Goal: Task Accomplishment & Management: Manage account settings

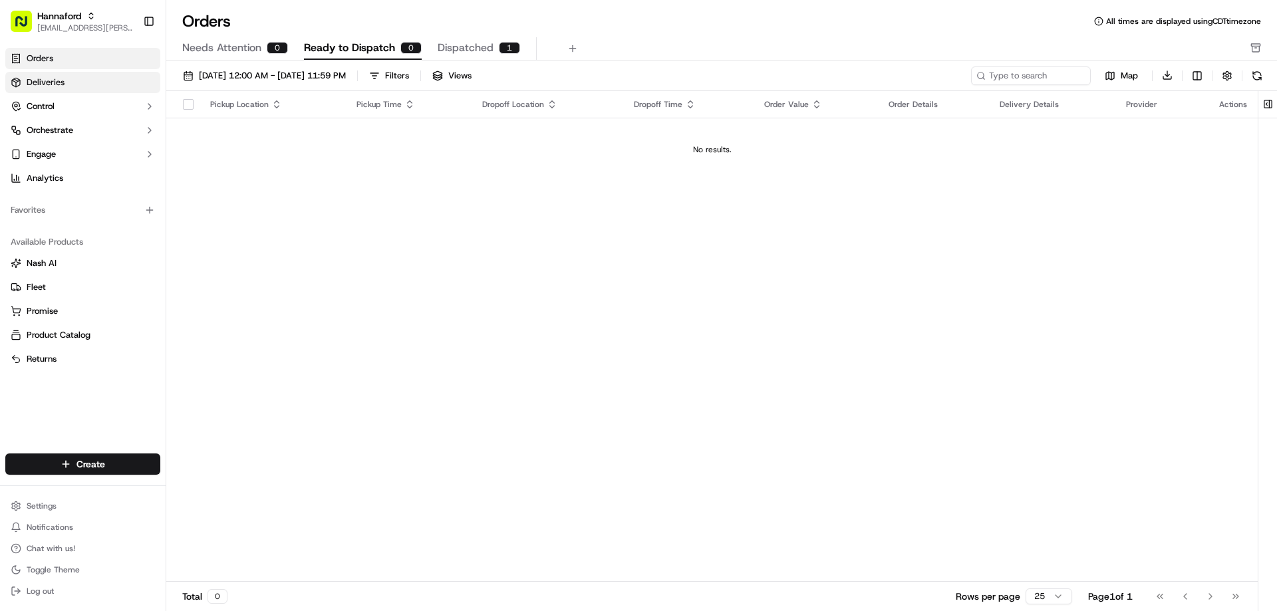
click at [37, 80] on span "Deliveries" at bounding box center [46, 82] width 38 height 12
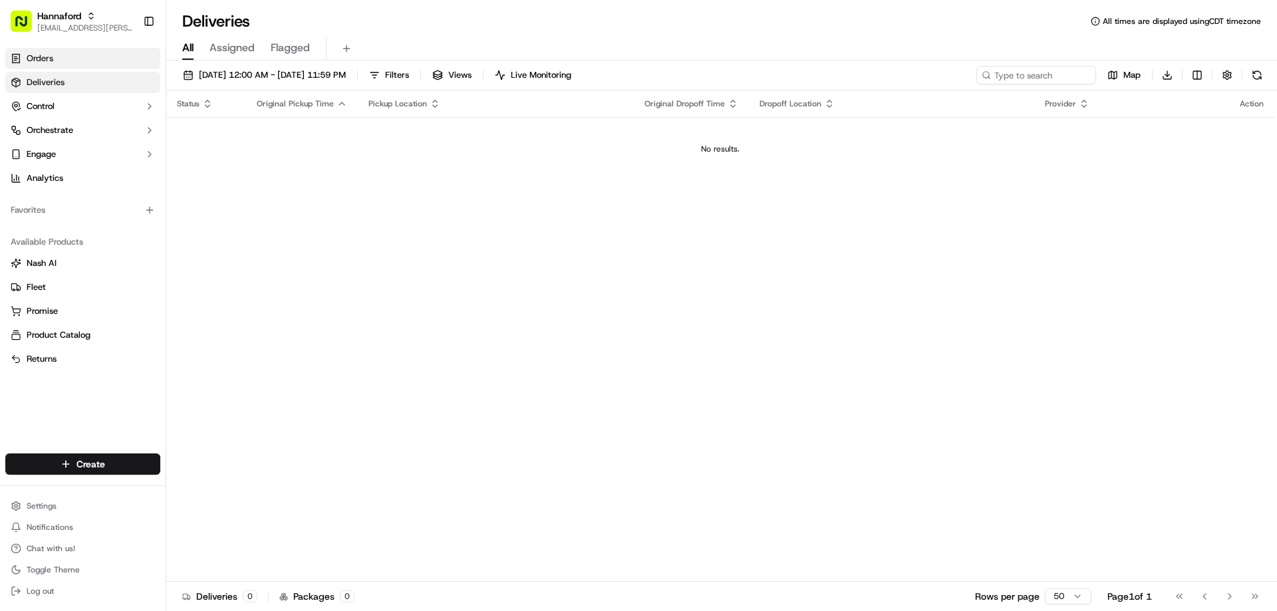
click at [36, 58] on span "Orders" at bounding box center [40, 59] width 27 height 12
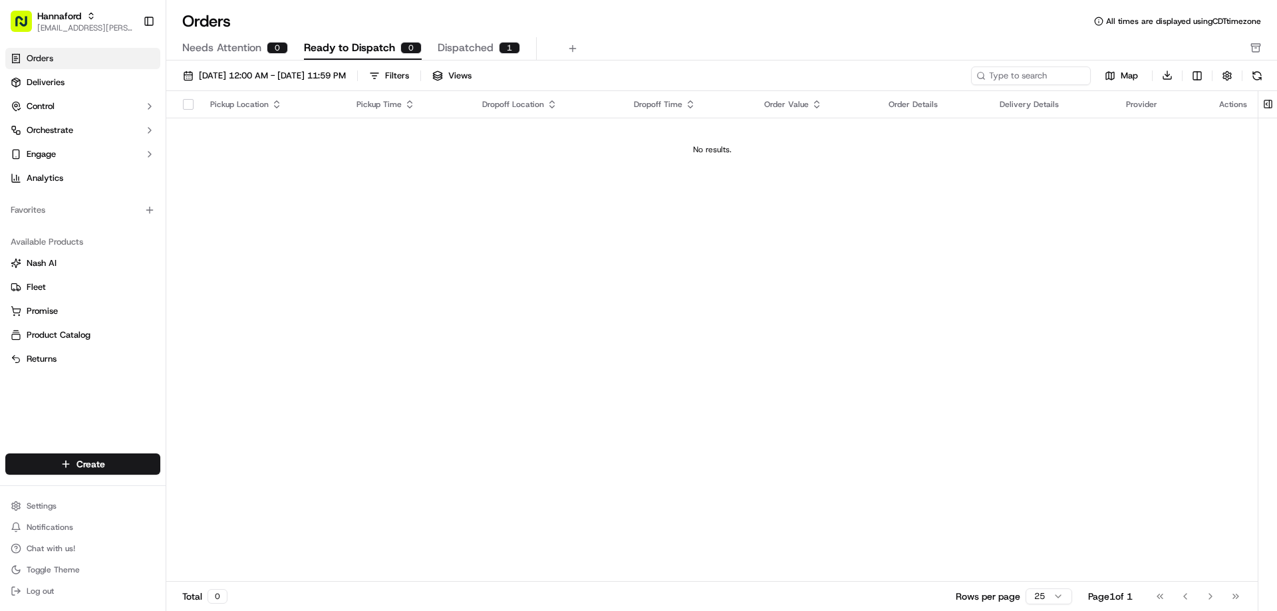
click at [278, 165] on td "No results." at bounding box center [711, 150] width 1091 height 64
click at [303, 76] on span "09/01/2025 12:00 AM - 09/30/2025 11:59 PM" at bounding box center [272, 76] width 147 height 12
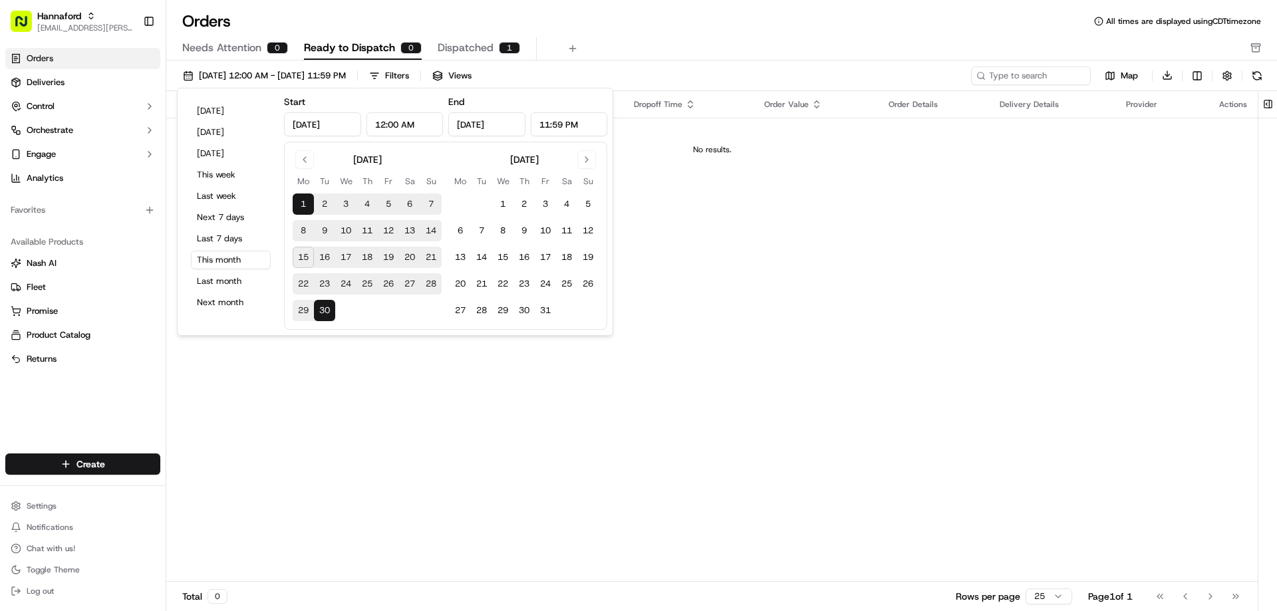
click at [706, 300] on div "Pickup Location Pickup Time Dropoff Location Dropoff Time Order Value Order Det…" at bounding box center [711, 336] width 1091 height 491
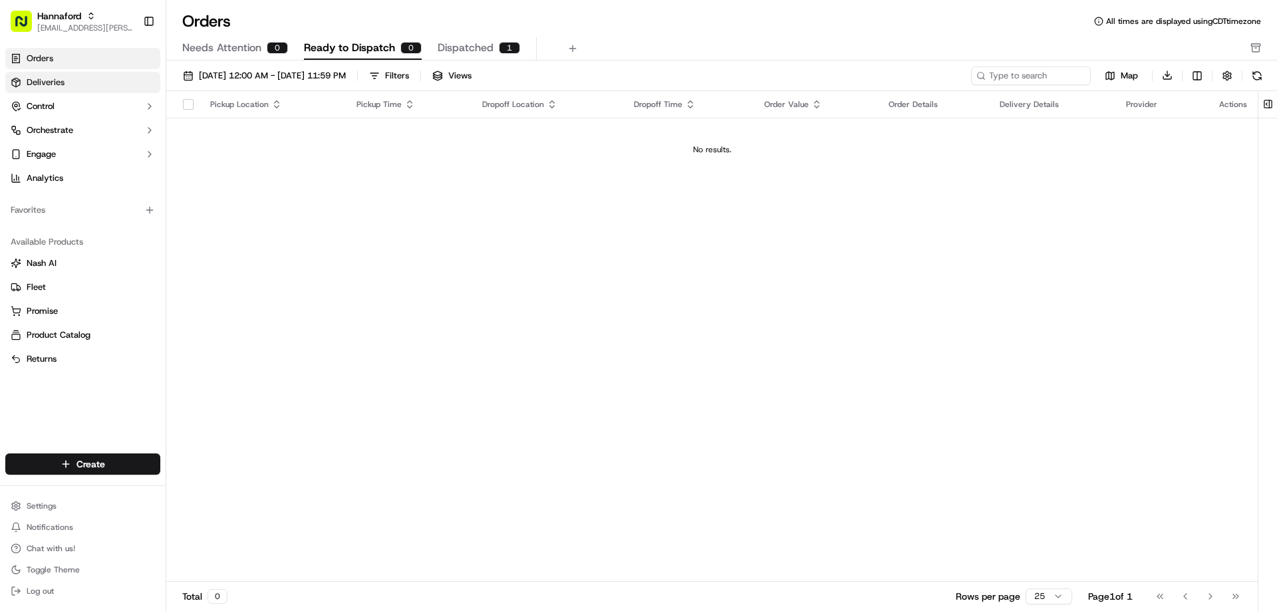
click at [65, 86] on link "Deliveries" at bounding box center [82, 82] width 155 height 21
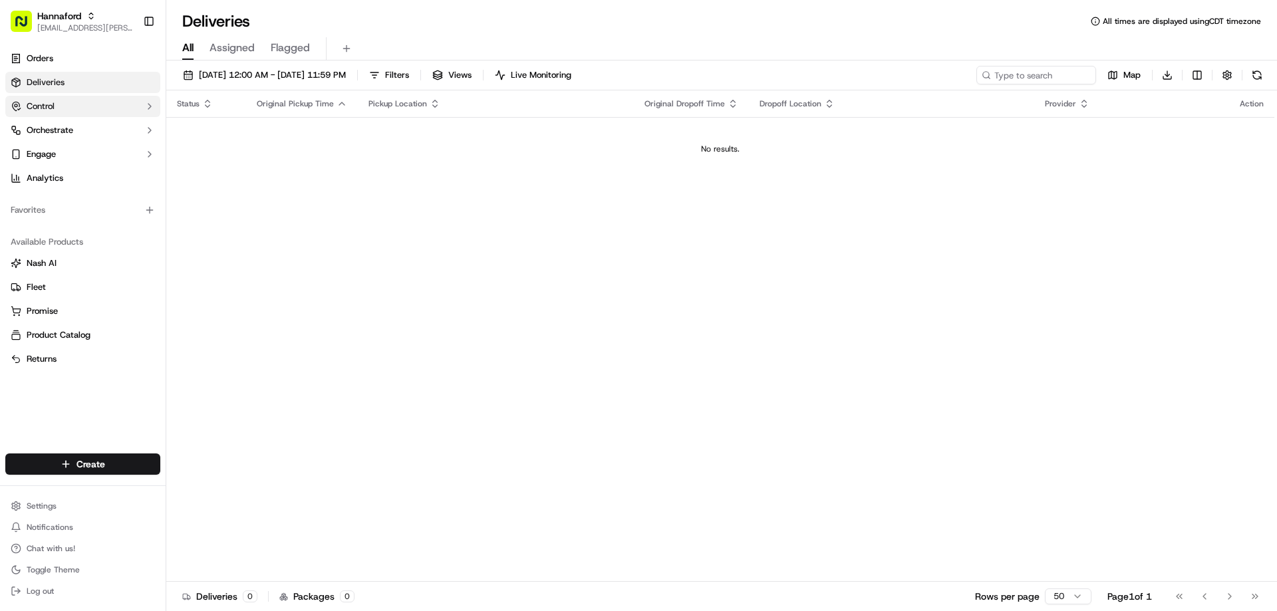
click at [42, 103] on span "Control" at bounding box center [41, 106] width 28 height 12
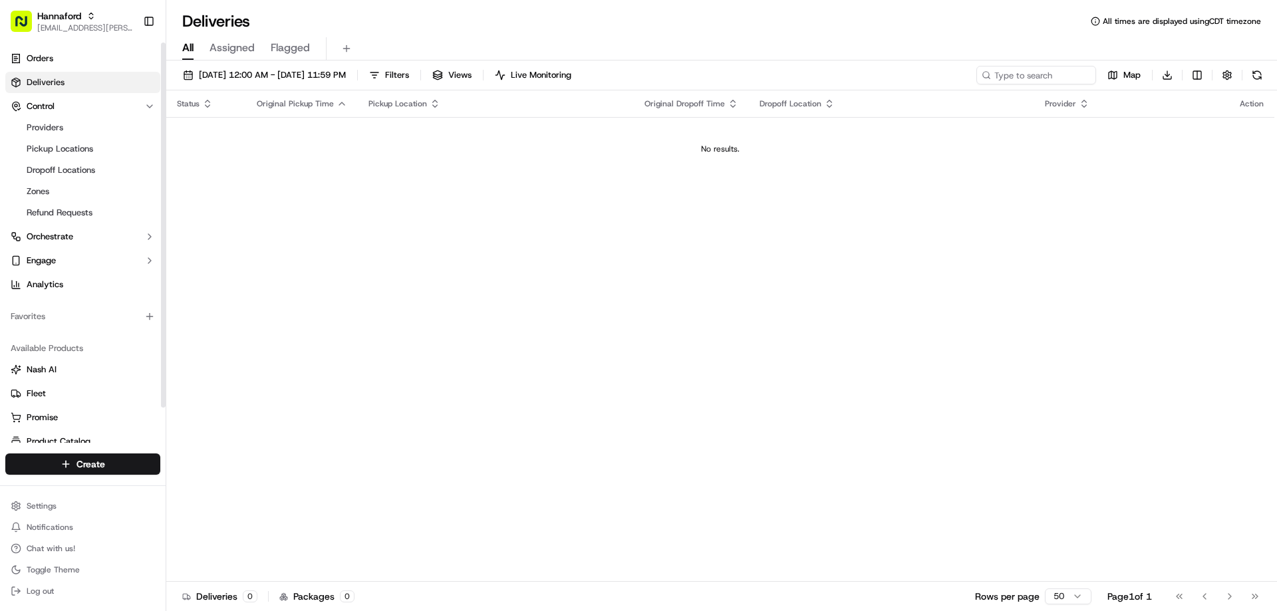
click at [36, 89] on link "Deliveries" at bounding box center [82, 82] width 155 height 21
click at [53, 108] on span "Control" at bounding box center [41, 106] width 28 height 12
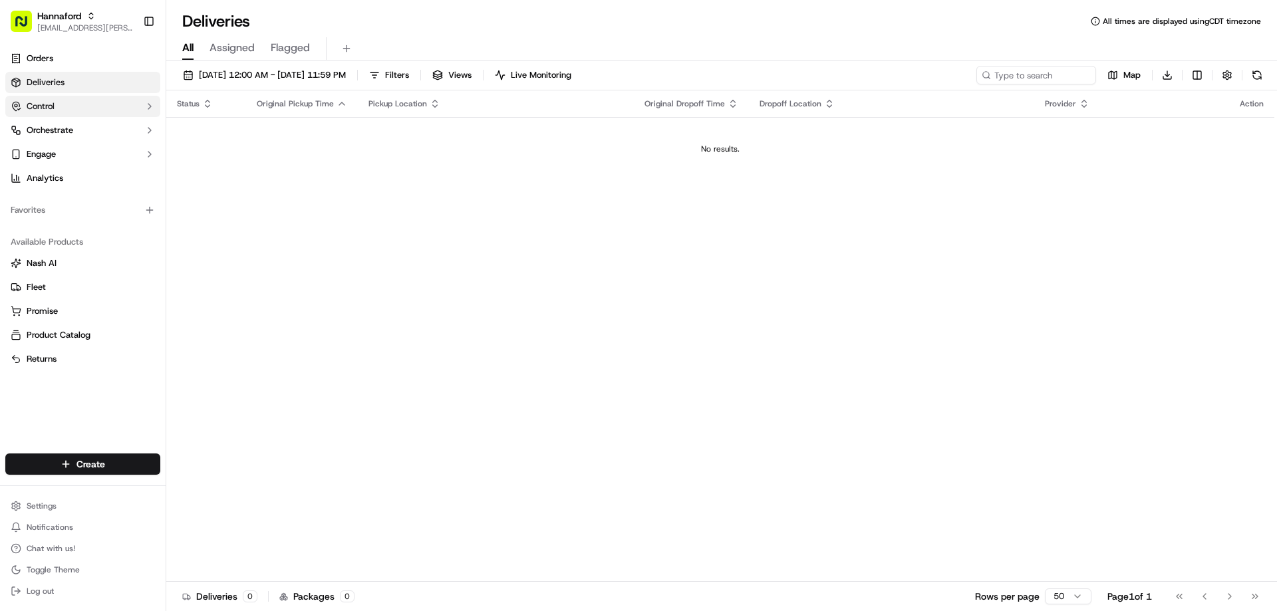
click at [53, 108] on span "Control" at bounding box center [41, 106] width 28 height 12
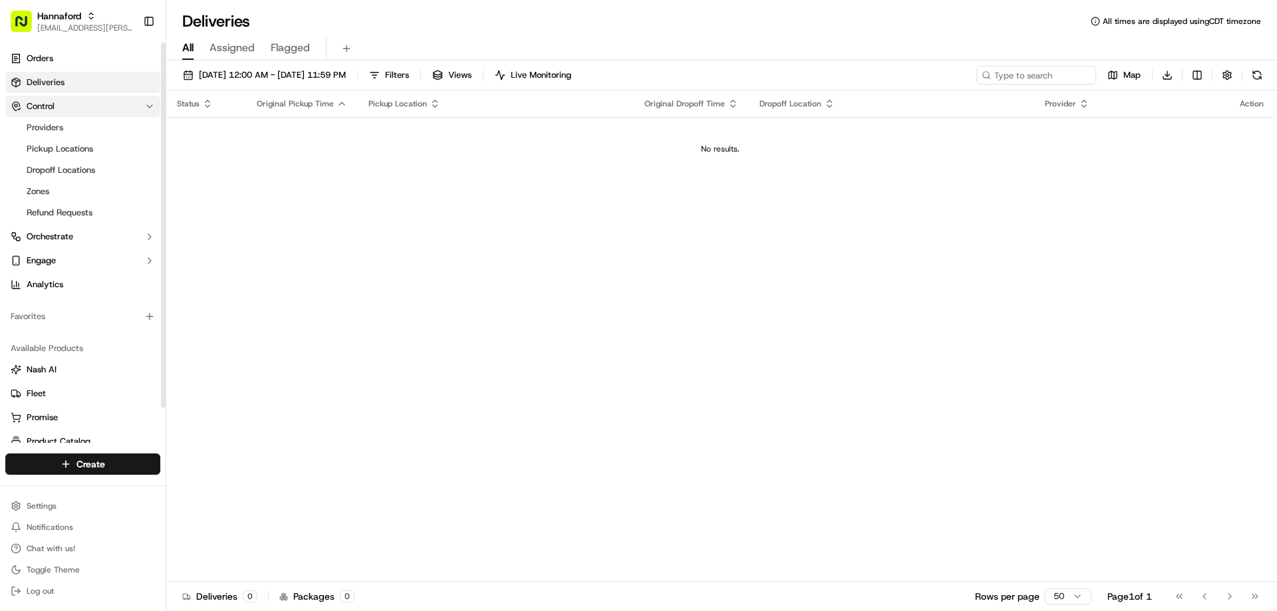
click at [39, 102] on span "Control" at bounding box center [41, 106] width 28 height 12
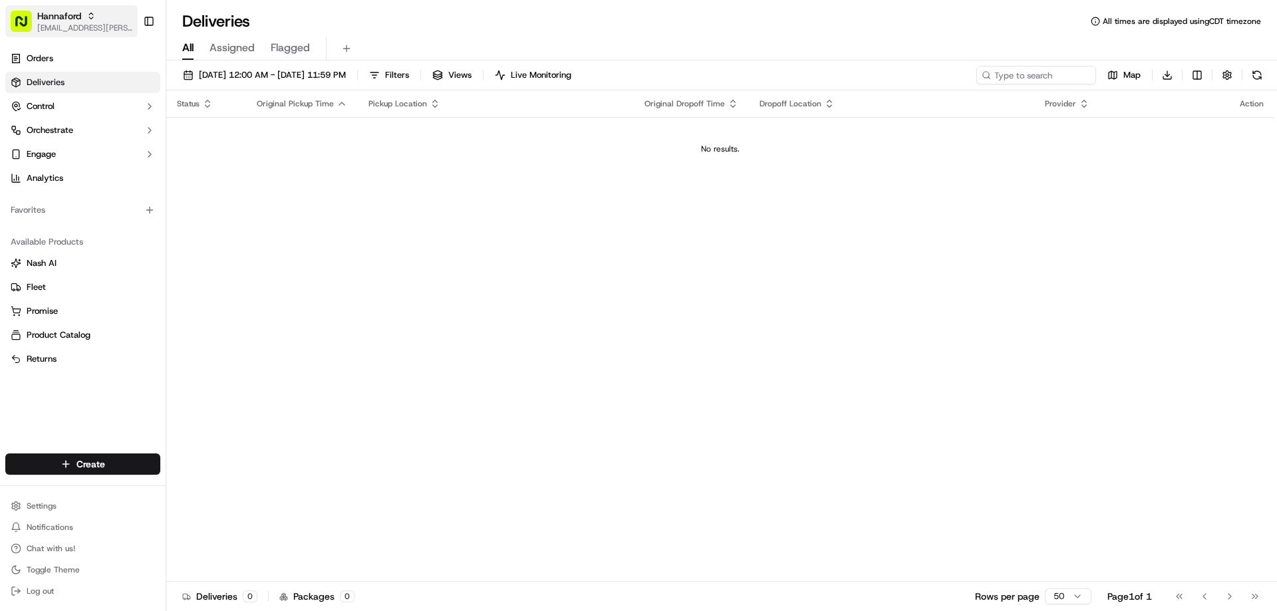
click at [73, 27] on span "[EMAIL_ADDRESS][PERSON_NAME][DOMAIN_NAME]" at bounding box center [84, 28] width 95 height 11
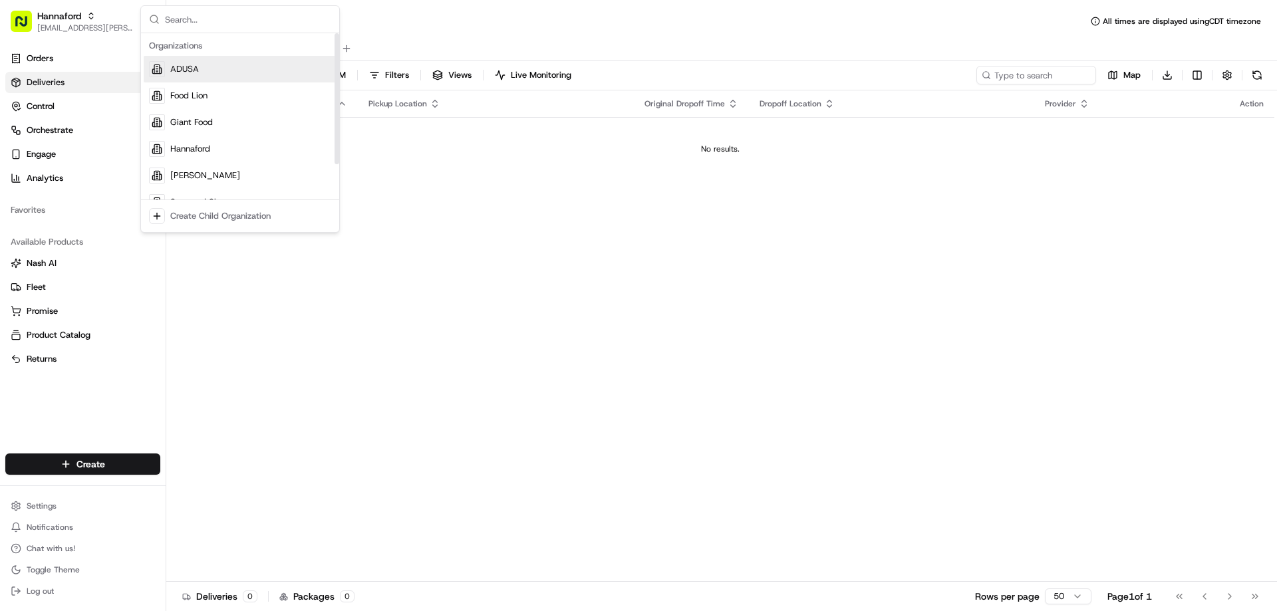
click at [187, 72] on span "ADUSA" at bounding box center [184, 69] width 29 height 12
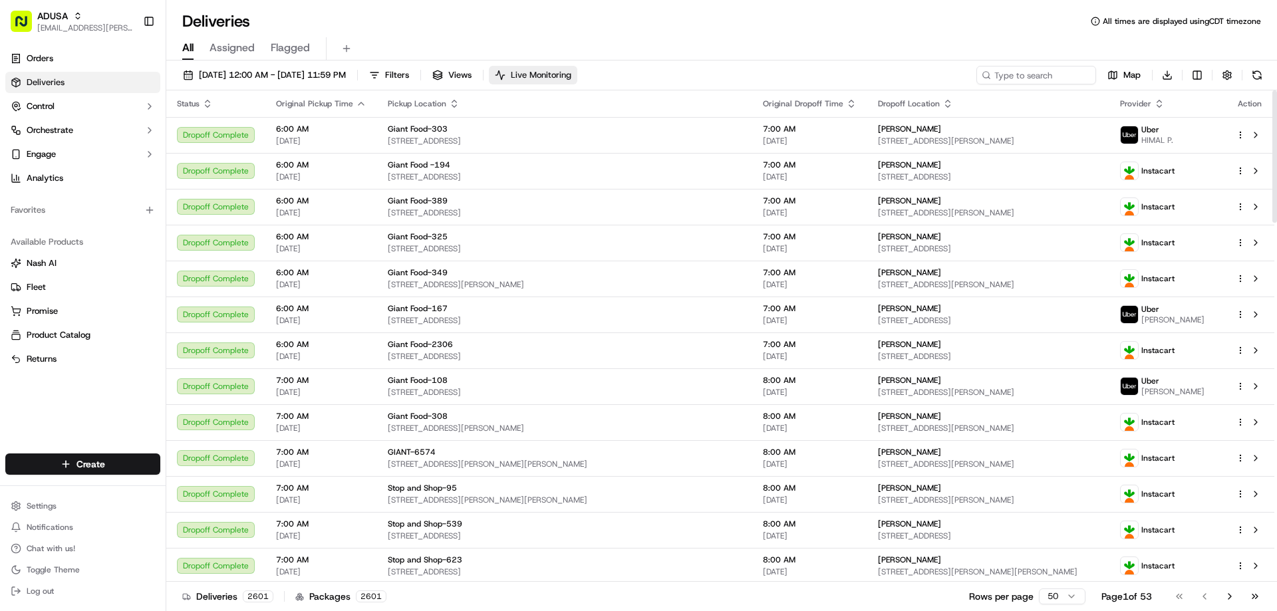
click at [571, 76] on span "Live Monitoring" at bounding box center [541, 75] width 61 height 12
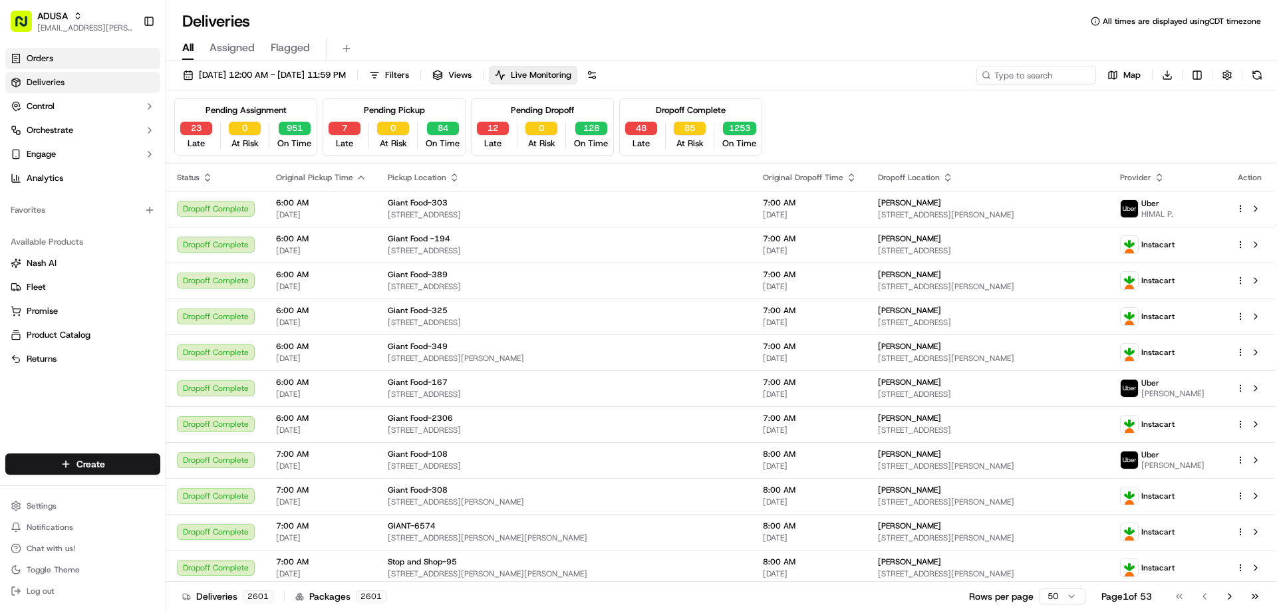
click at [43, 56] on span "Orders" at bounding box center [40, 59] width 27 height 12
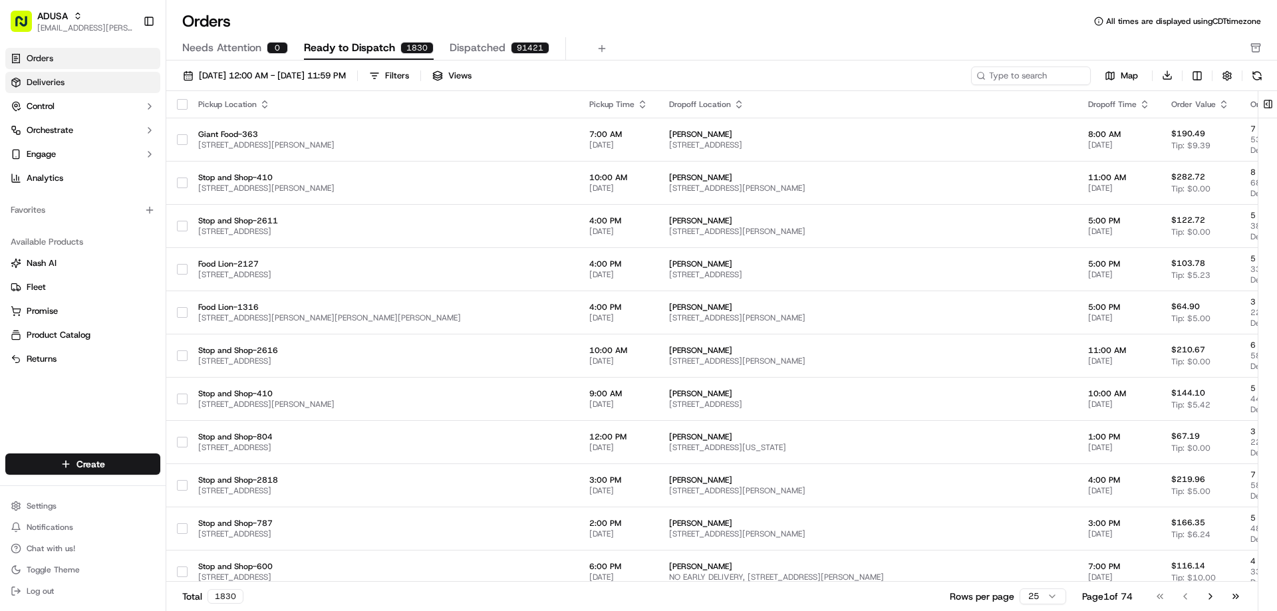
click at [52, 82] on span "Deliveries" at bounding box center [46, 82] width 38 height 12
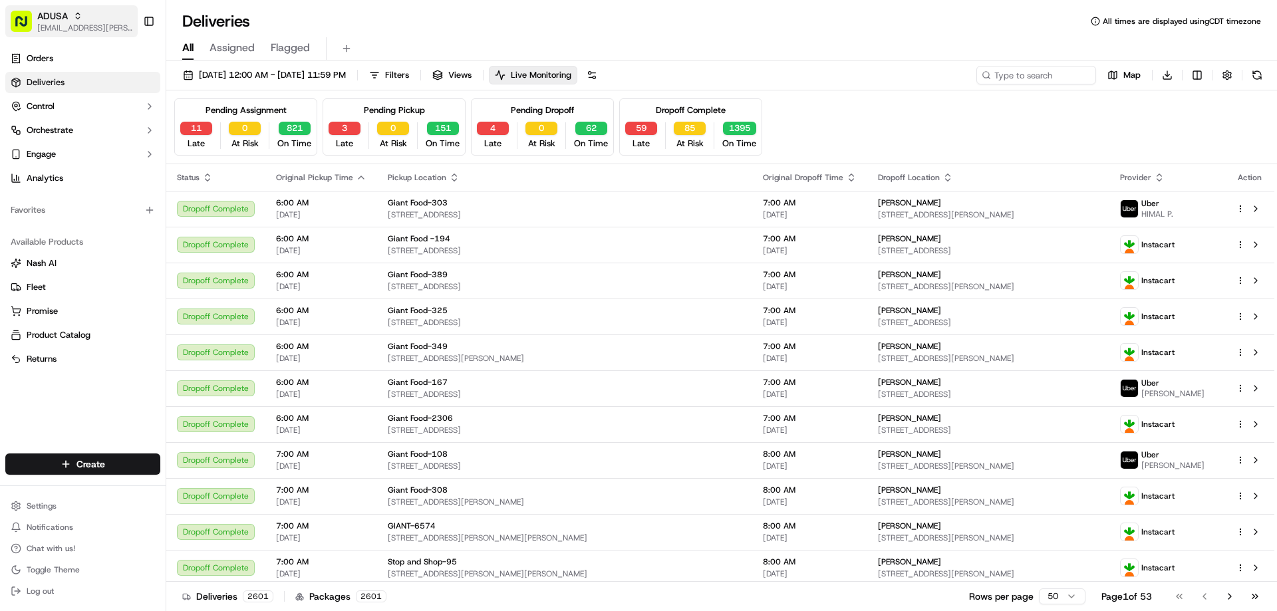
click at [60, 22] on span "ADUSA" at bounding box center [52, 15] width 31 height 13
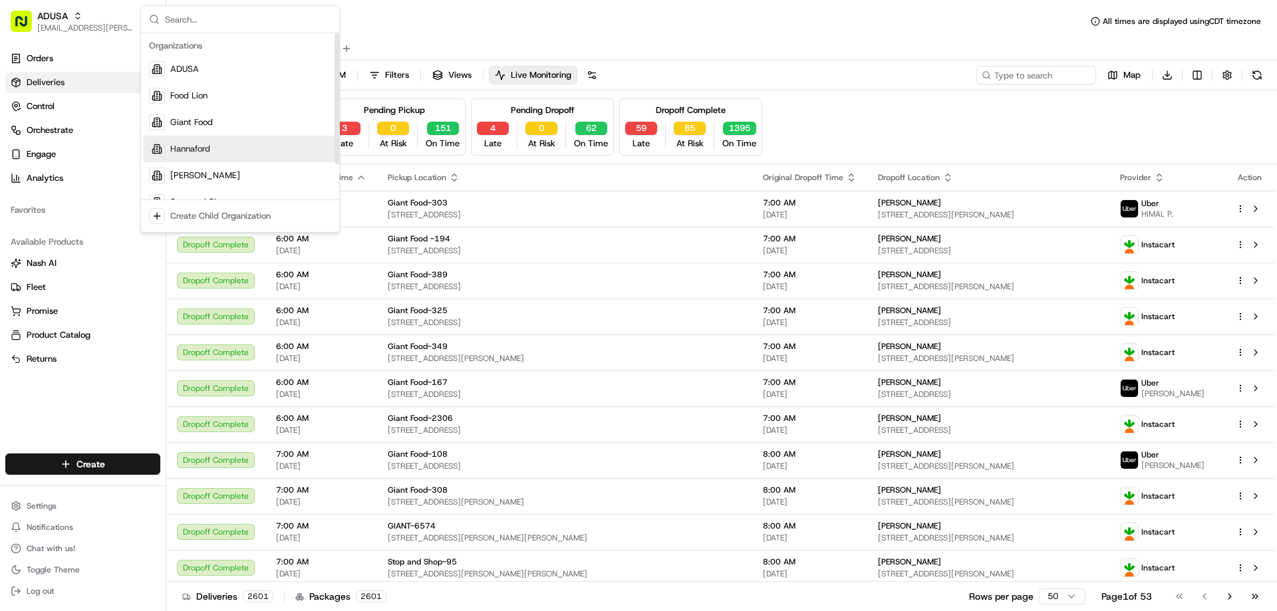
click at [199, 146] on span "Hannaford" at bounding box center [190, 149] width 40 height 12
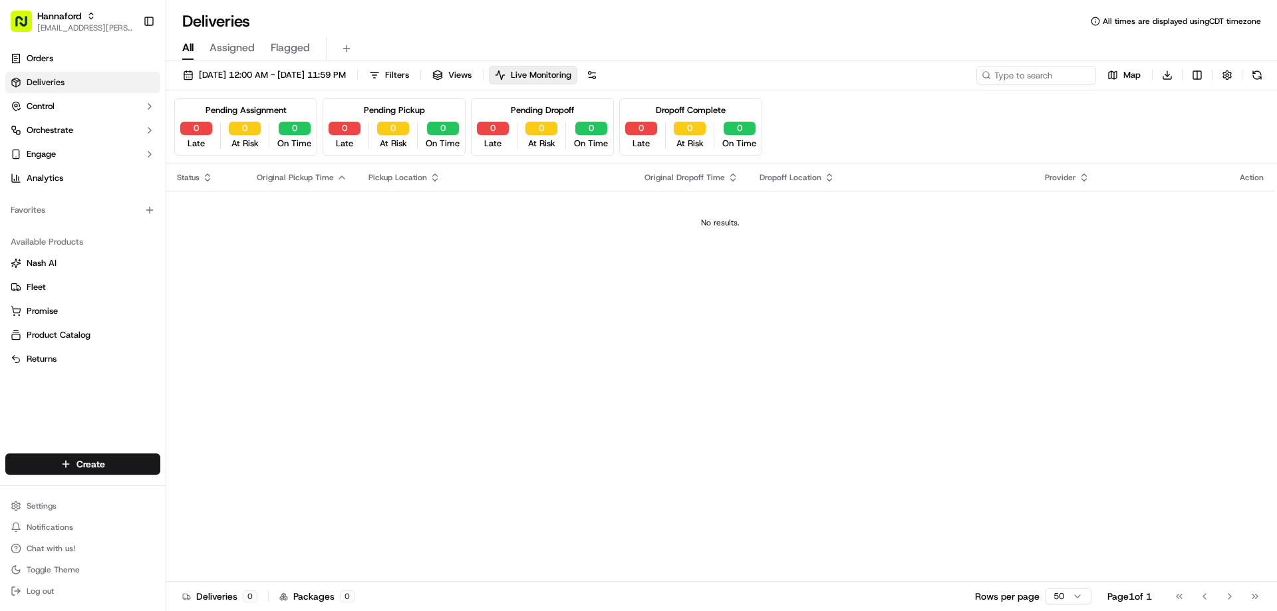
click at [40, 74] on link "Deliveries" at bounding box center [82, 82] width 155 height 21
click at [301, 73] on span "[DATE] 12:00 AM - [DATE] 11:59 PM" at bounding box center [272, 75] width 147 height 12
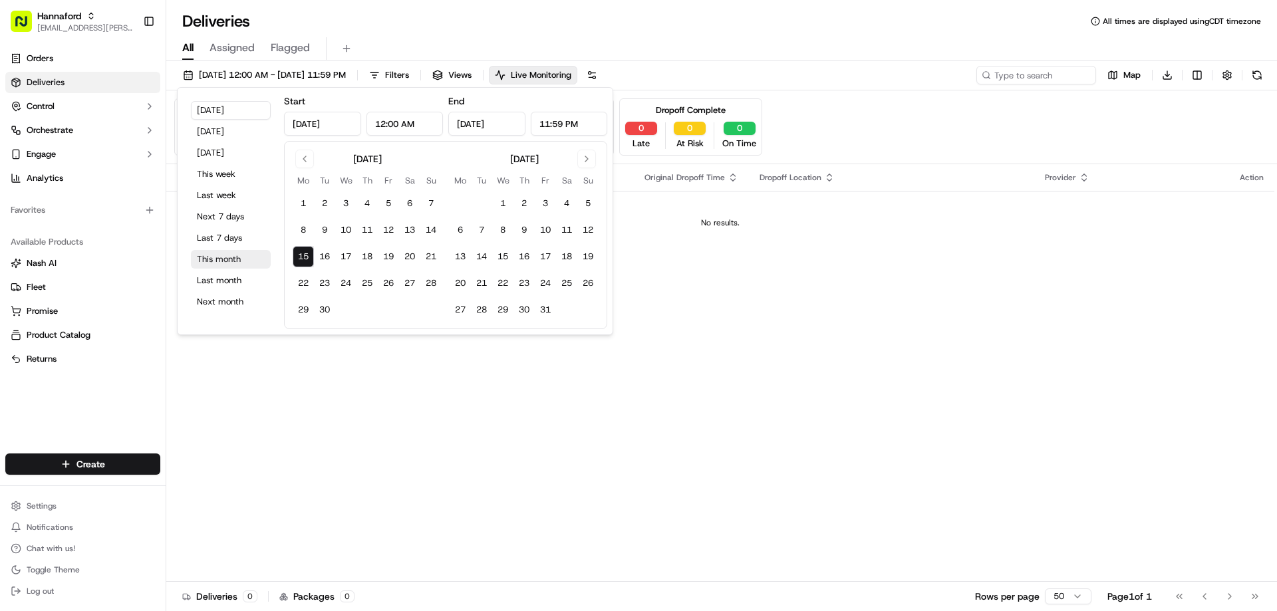
click at [227, 259] on button "This month" at bounding box center [231, 259] width 80 height 19
type input "Sep 1, 2025"
type input "Sep 30, 2025"
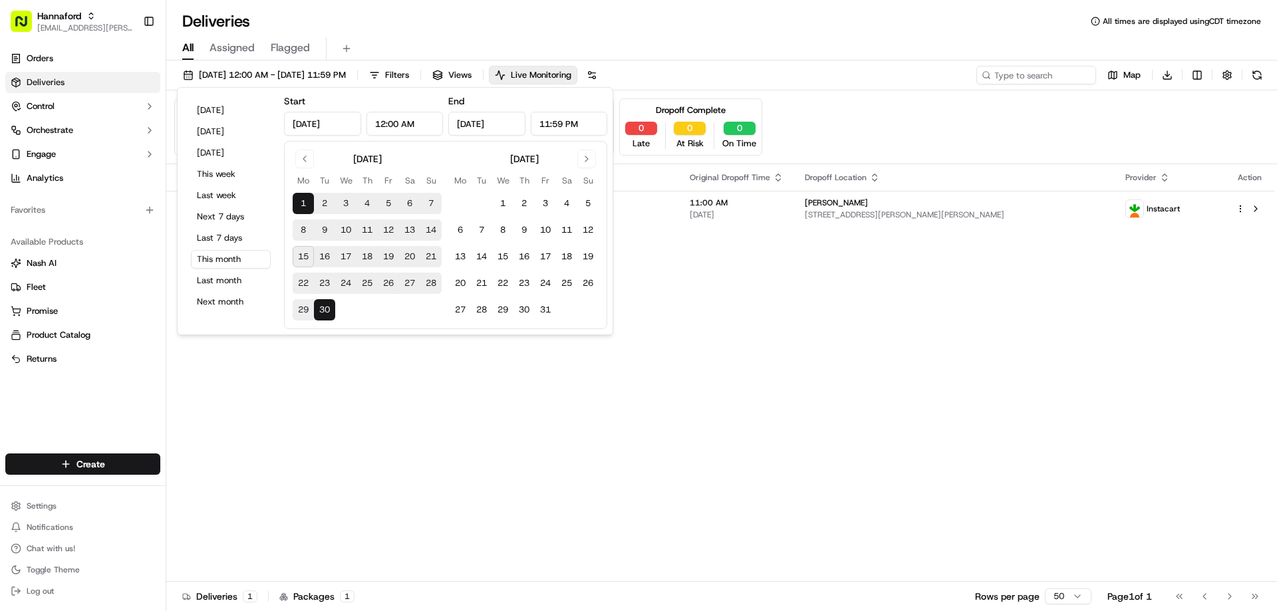
click at [758, 11] on div "Deliveries All times are displayed using CDT timezone" at bounding box center [721, 21] width 1111 height 21
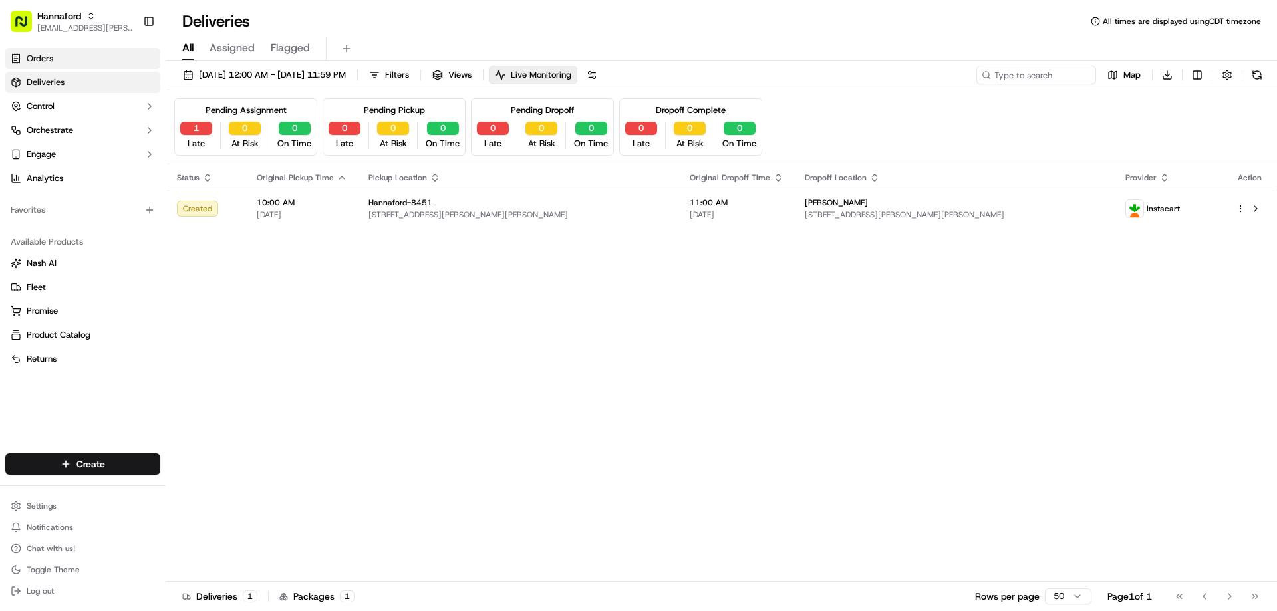
click at [41, 62] on span "Orders" at bounding box center [40, 59] width 27 height 12
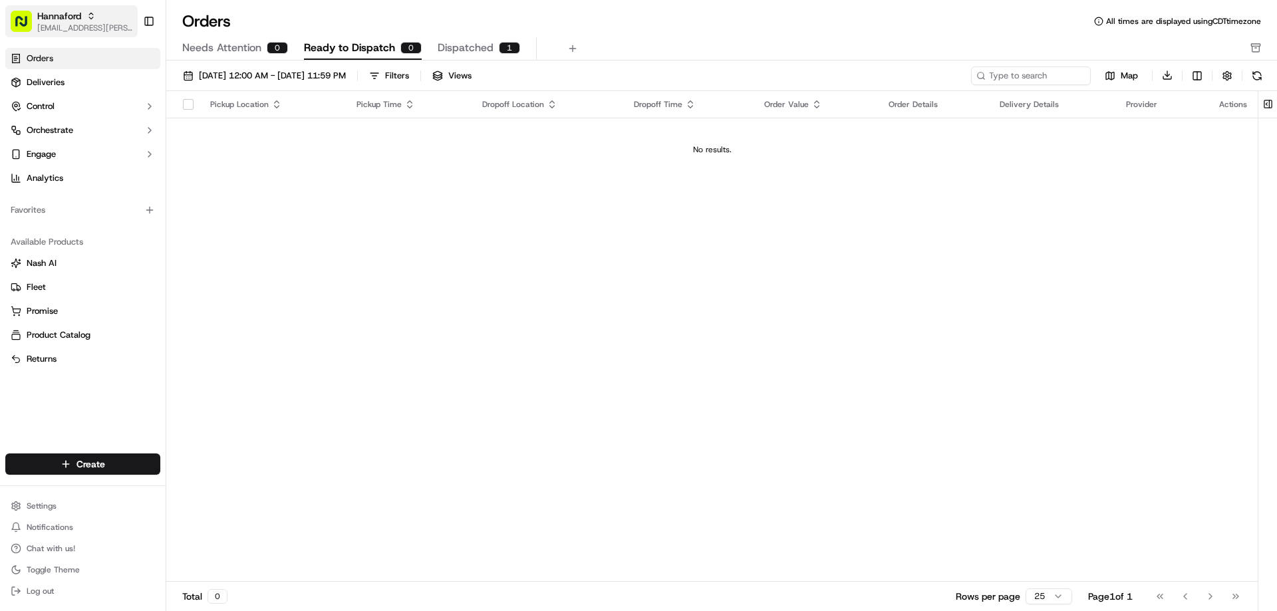
click at [61, 14] on span "Hannaford" at bounding box center [59, 15] width 44 height 13
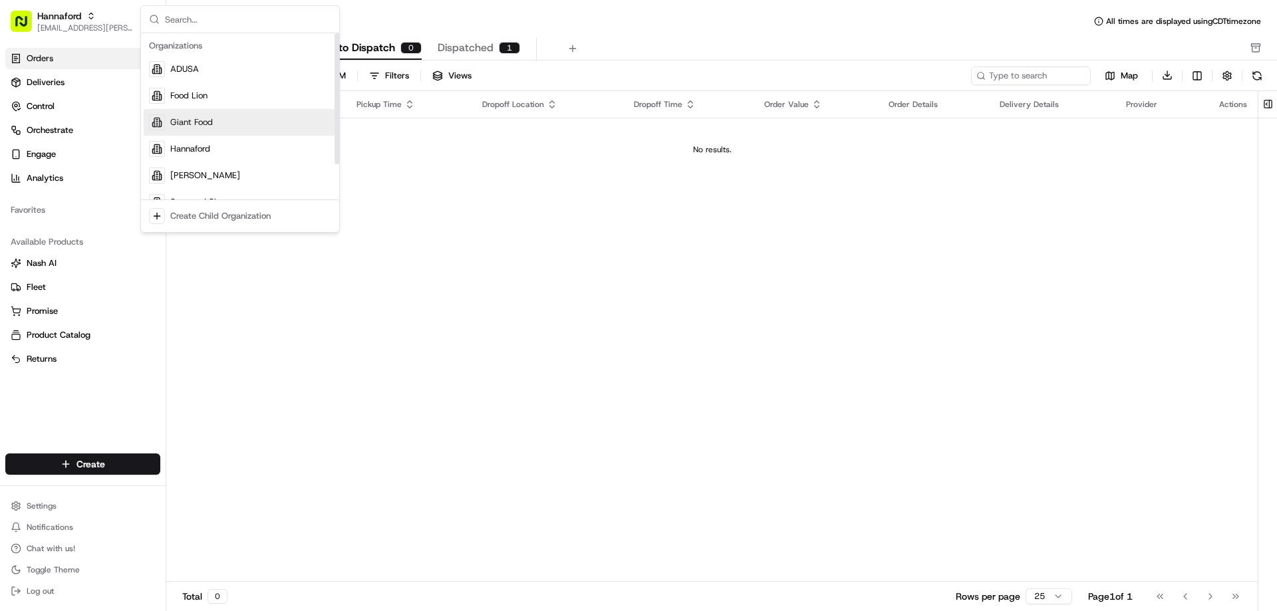
click at [211, 130] on div "Giant Food" at bounding box center [240, 122] width 193 height 27
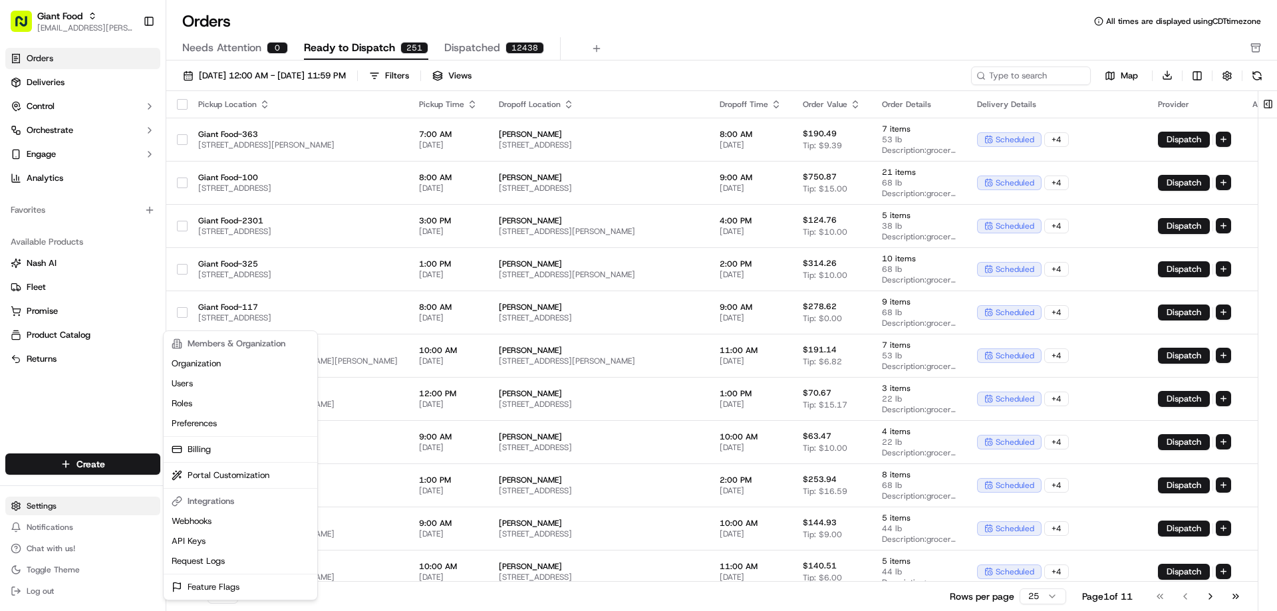
click at [48, 503] on html "Giant Food leigh.barber@adusa.com Toggle Sidebar Orders Deliveries Control Orch…" at bounding box center [638, 305] width 1277 height 611
click at [178, 398] on link "Roles" at bounding box center [240, 404] width 148 height 20
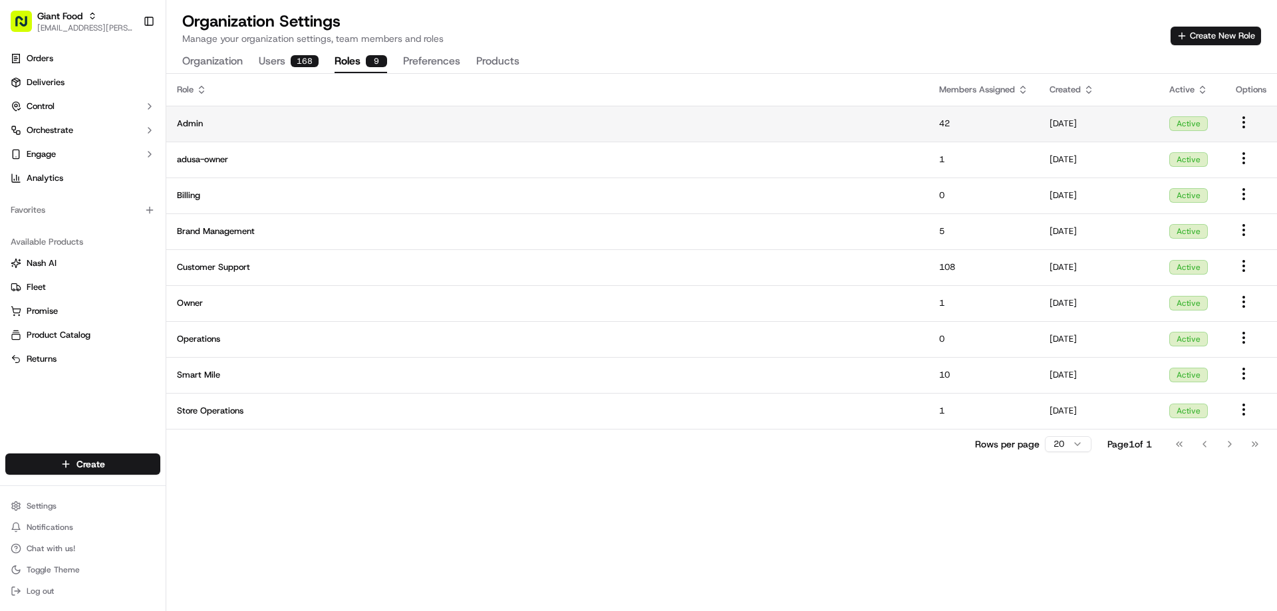
click at [185, 122] on span "Admin" at bounding box center [547, 124] width 741 height 12
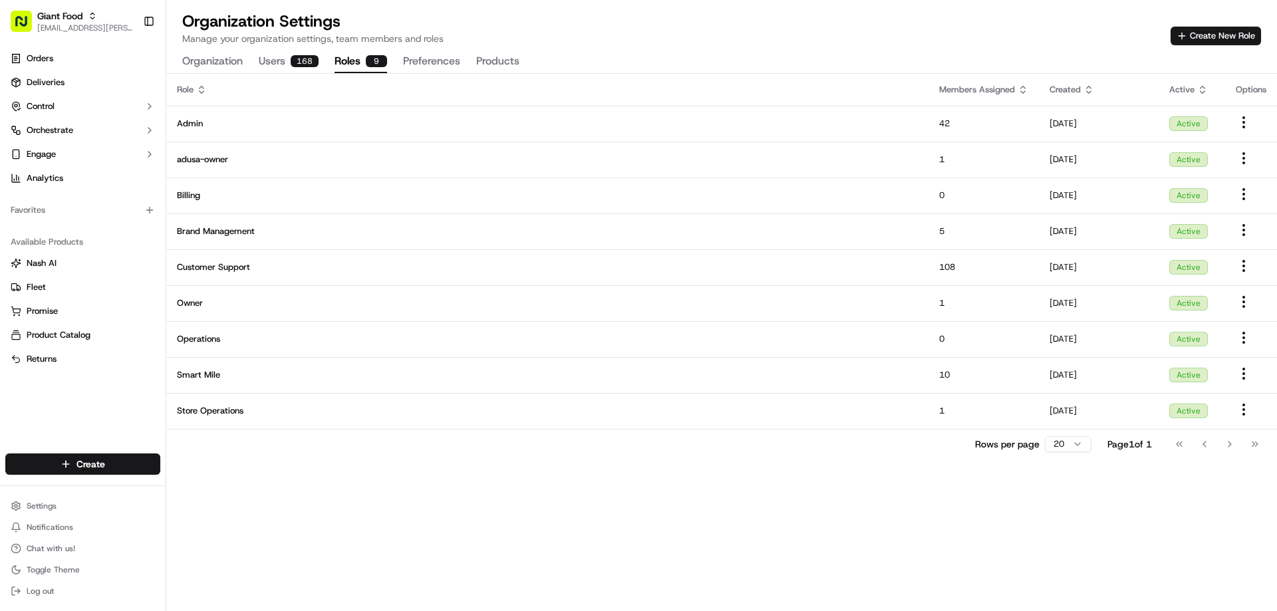
click at [269, 59] on button "Users 168" at bounding box center [289, 62] width 60 height 23
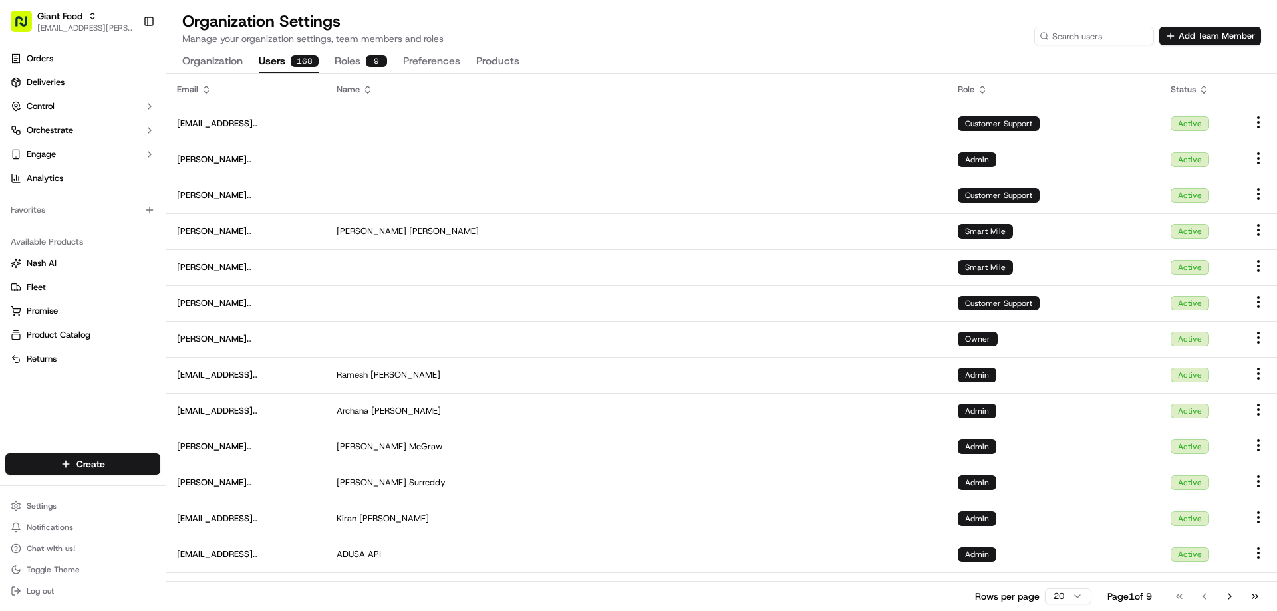
click at [985, 92] on icon at bounding box center [982, 89] width 11 height 11
click at [982, 89] on icon at bounding box center [982, 89] width 11 height 11
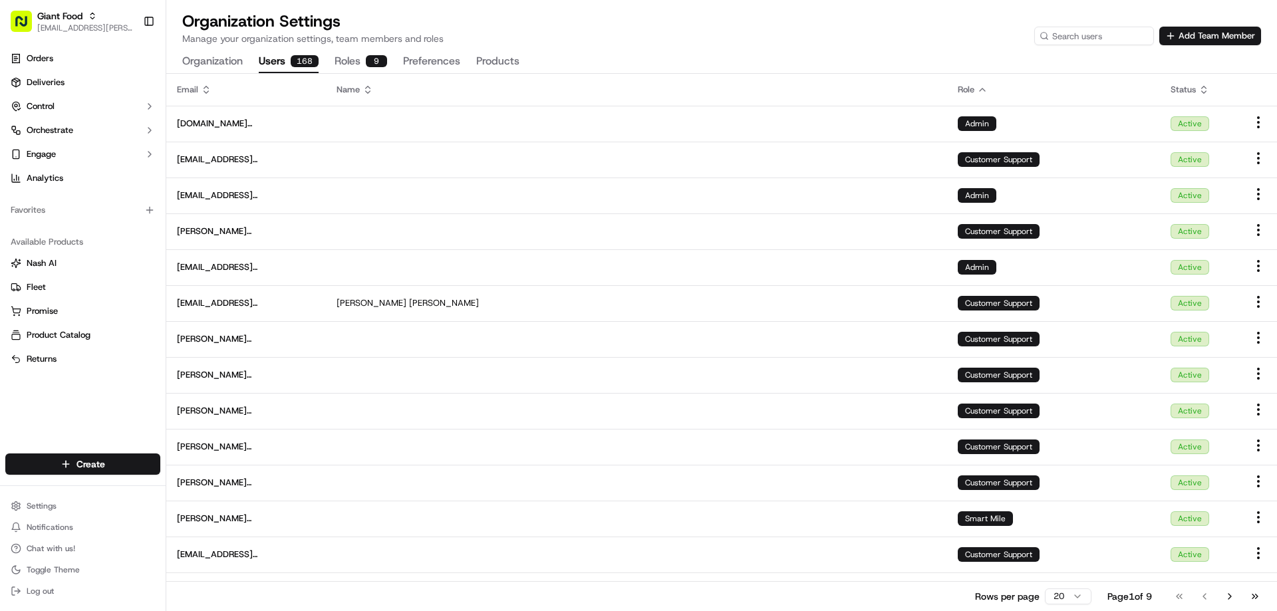
click at [982, 89] on icon at bounding box center [982, 89] width 5 height 3
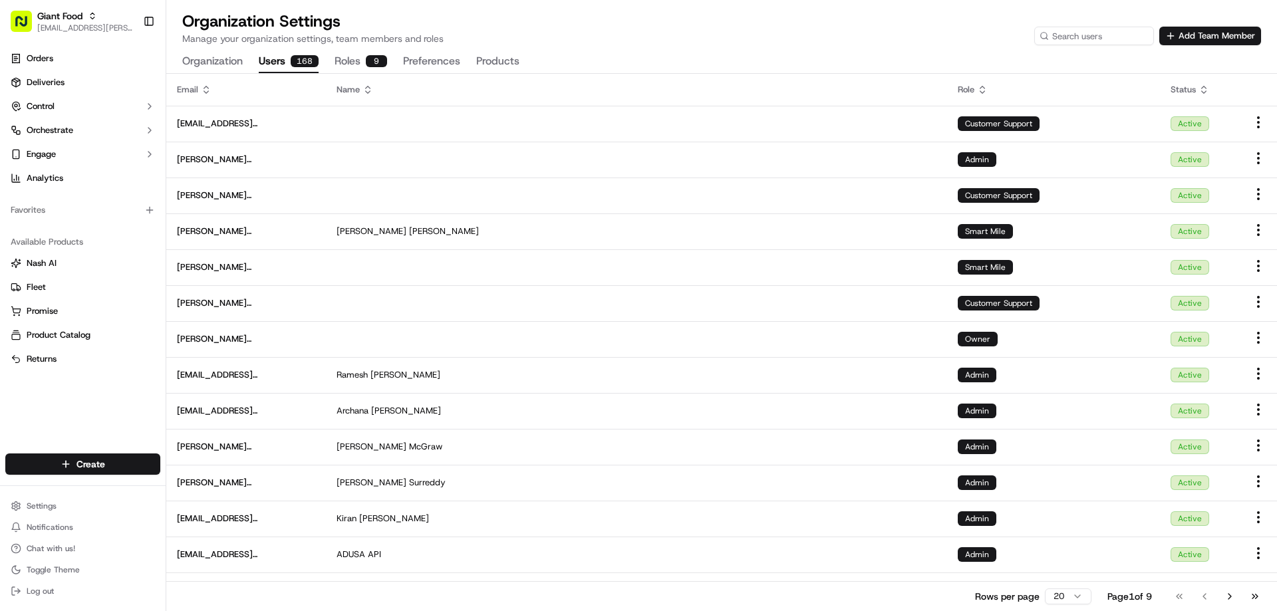
click at [982, 89] on icon at bounding box center [982, 89] width 11 height 11
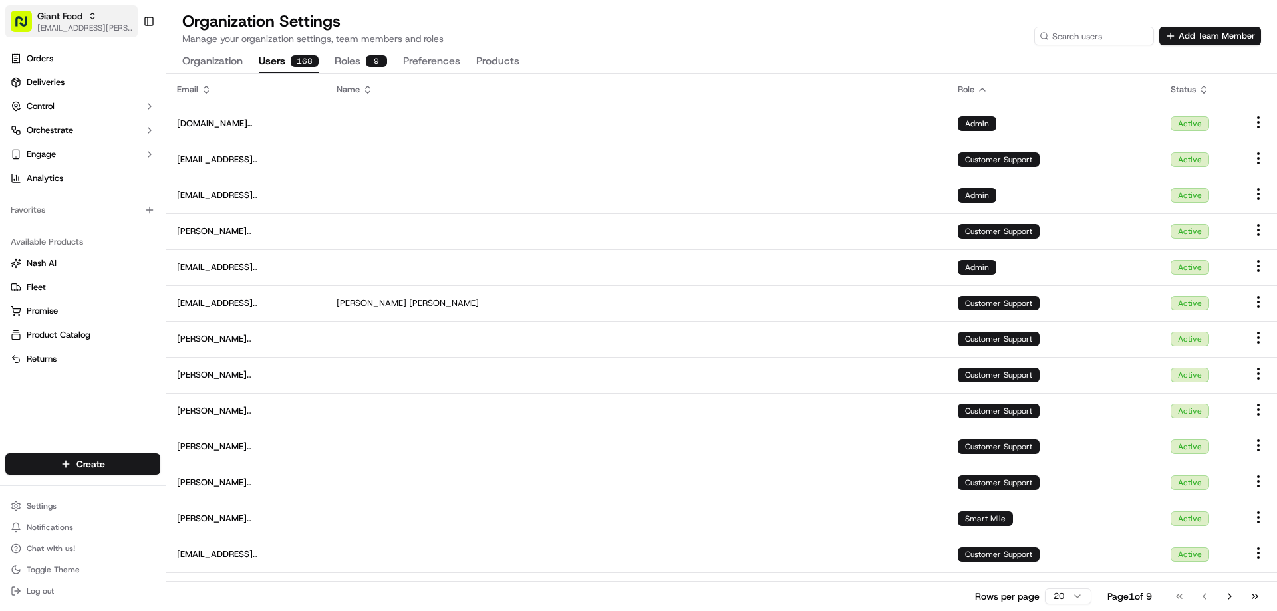
click at [74, 19] on span "Giant Food" at bounding box center [59, 15] width 45 height 13
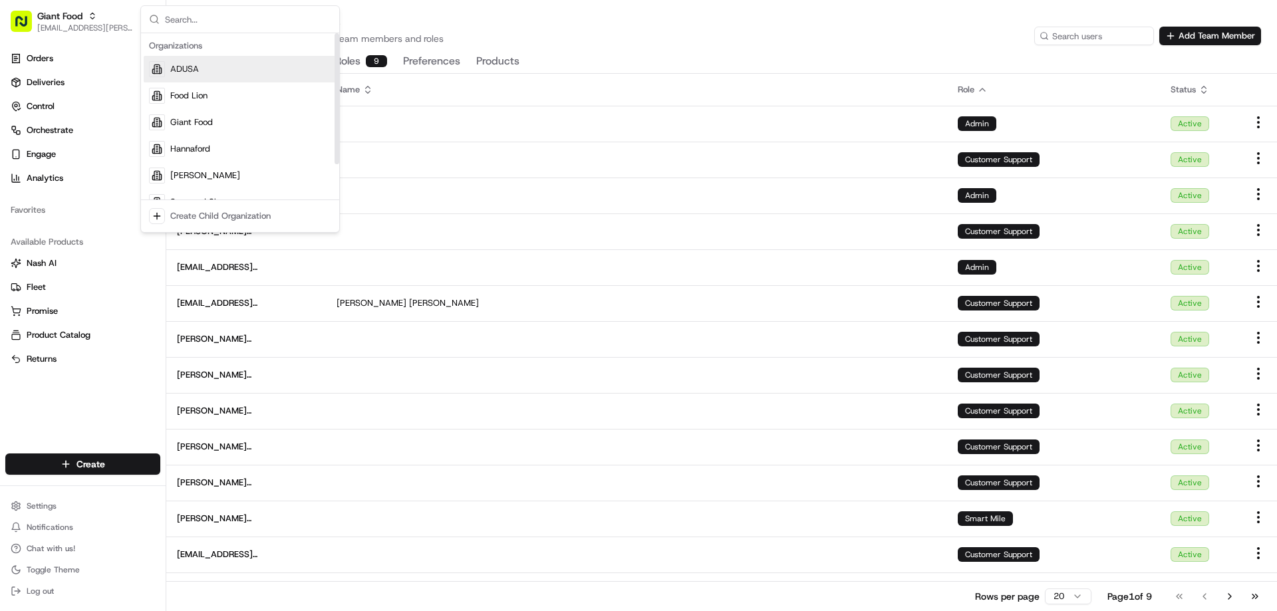
click at [193, 74] on span "ADUSA" at bounding box center [184, 69] width 29 height 12
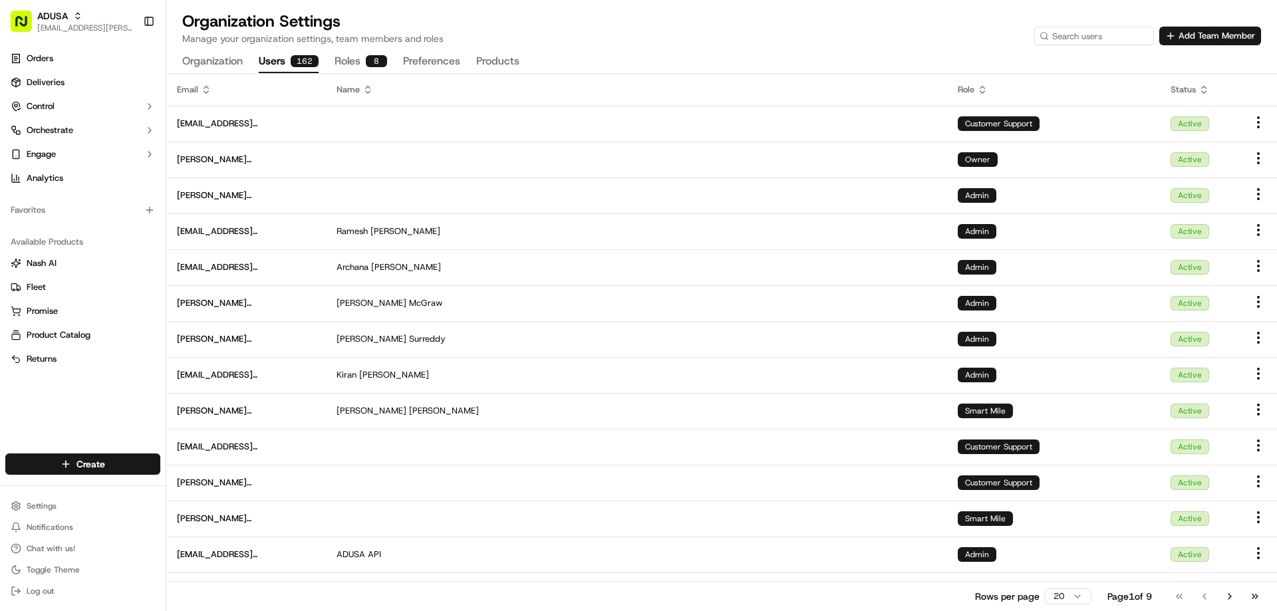
click at [315, 64] on div "162" at bounding box center [305, 61] width 28 height 12
click at [338, 65] on button "Roles 8" at bounding box center [360, 62] width 53 height 23
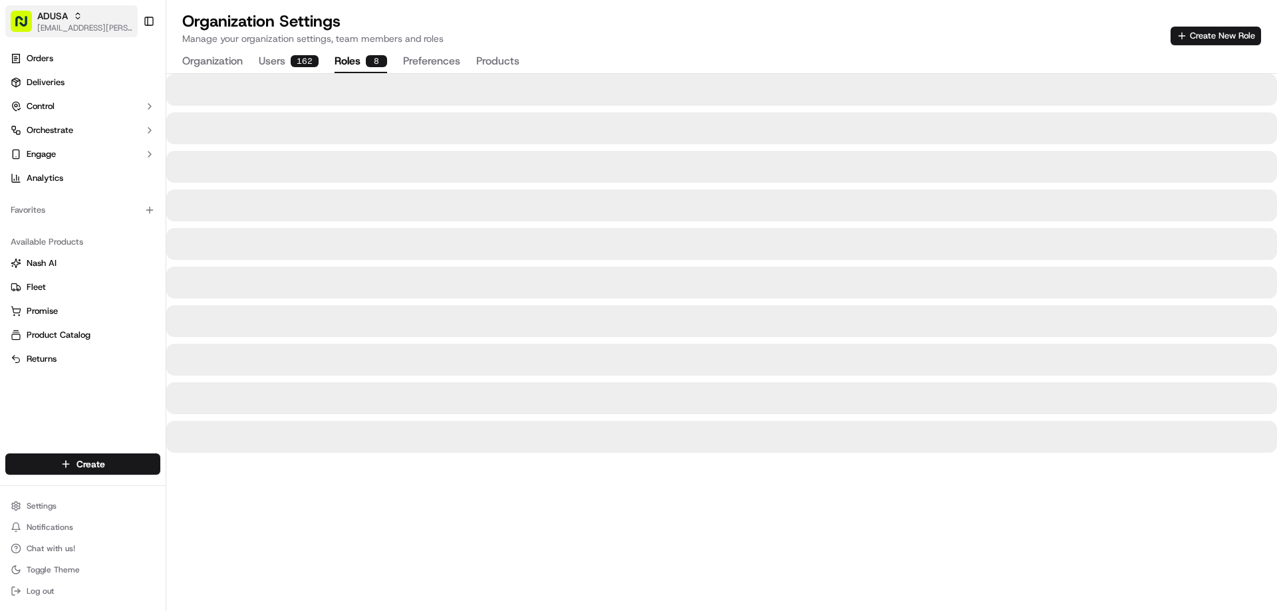
click at [64, 22] on span "ADUSA" at bounding box center [52, 15] width 31 height 13
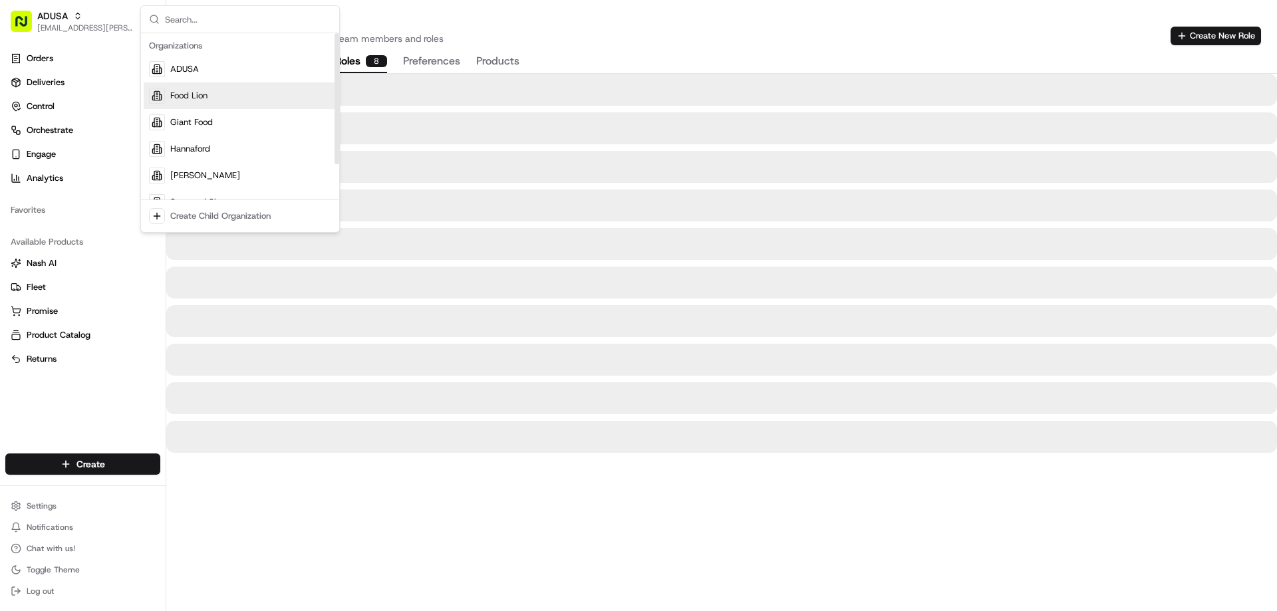
click at [194, 102] on div "Food Lion" at bounding box center [240, 95] width 193 height 27
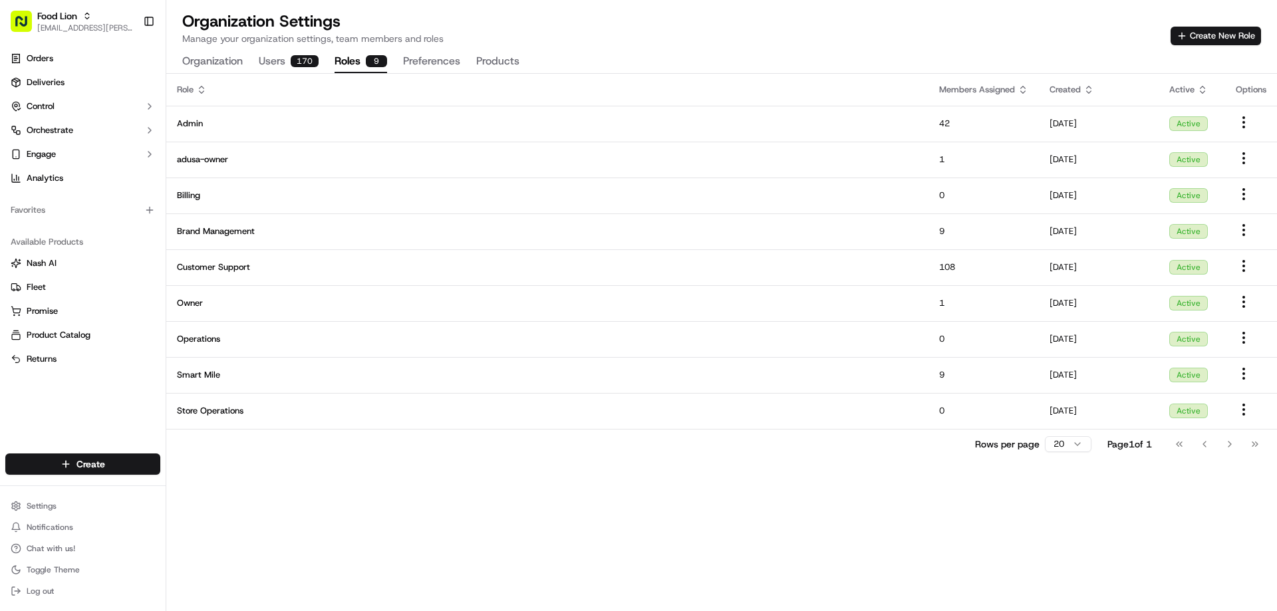
click at [277, 66] on button "Users 170" at bounding box center [289, 62] width 60 height 23
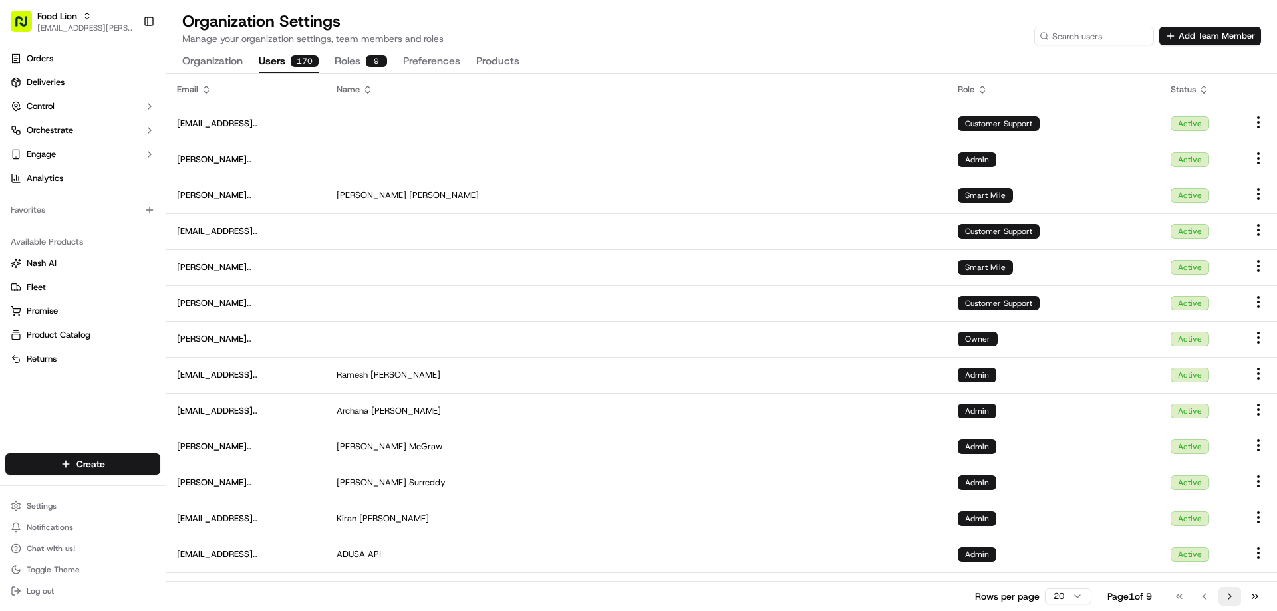
click at [1228, 600] on button "Go to next page" at bounding box center [1229, 596] width 23 height 19
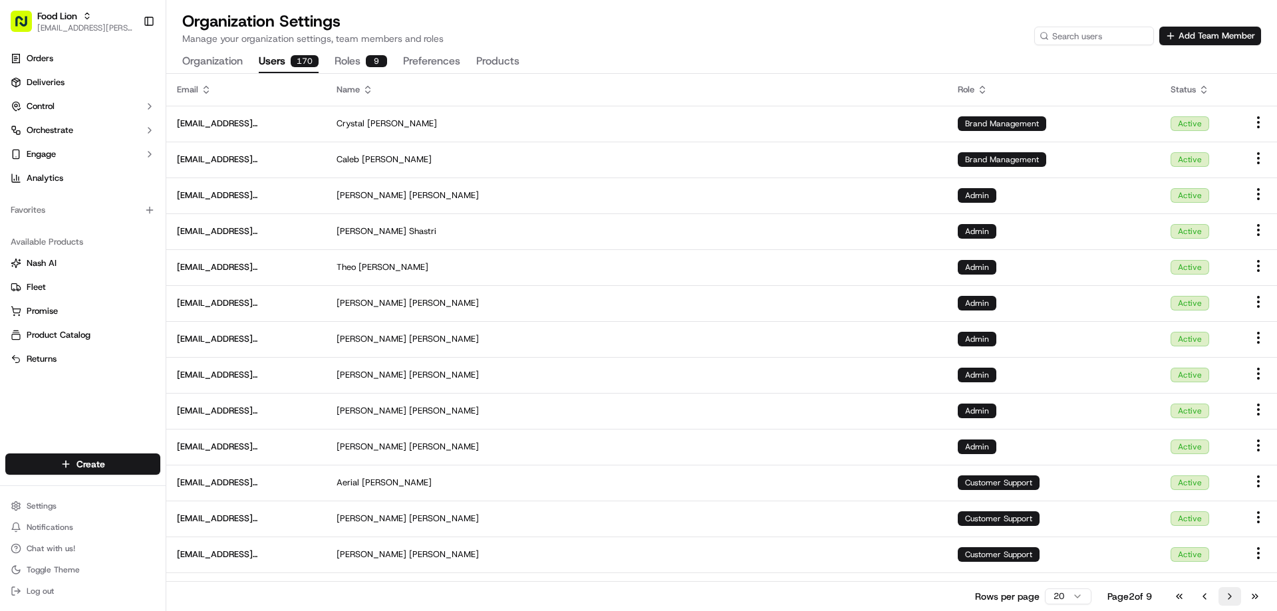
click at [1228, 600] on button "Go to next page" at bounding box center [1229, 596] width 23 height 19
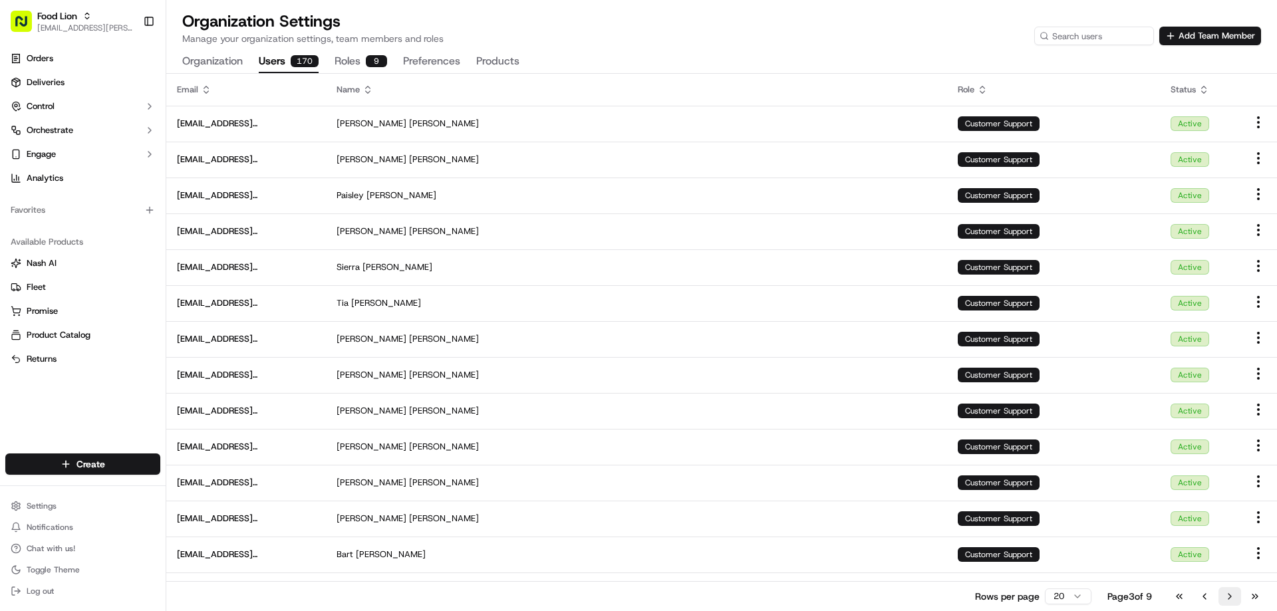
click at [1228, 600] on button "Go to next page" at bounding box center [1229, 596] width 23 height 19
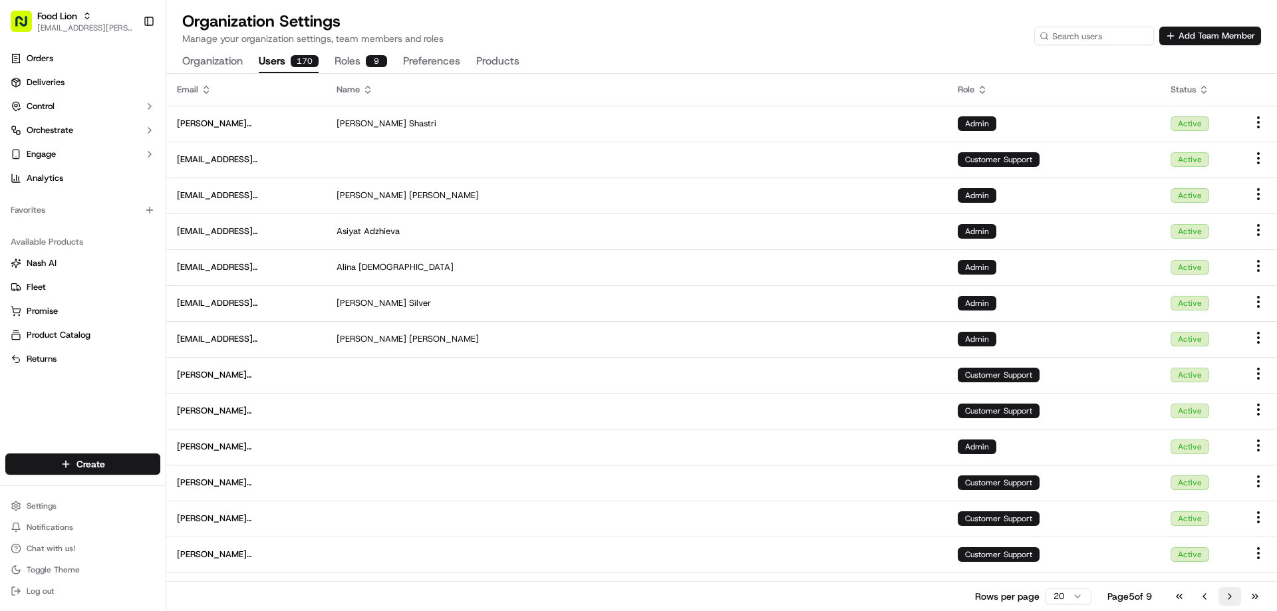
click at [1228, 600] on button "Go to next page" at bounding box center [1229, 596] width 23 height 19
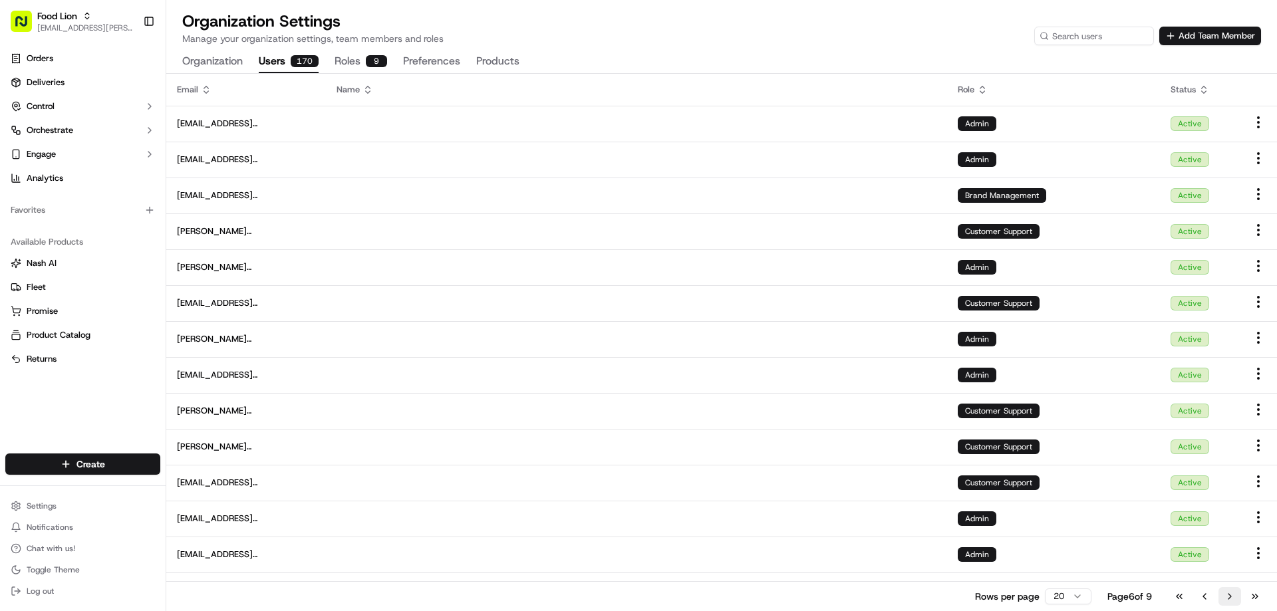
click at [1228, 600] on button "Go to next page" at bounding box center [1229, 596] width 23 height 19
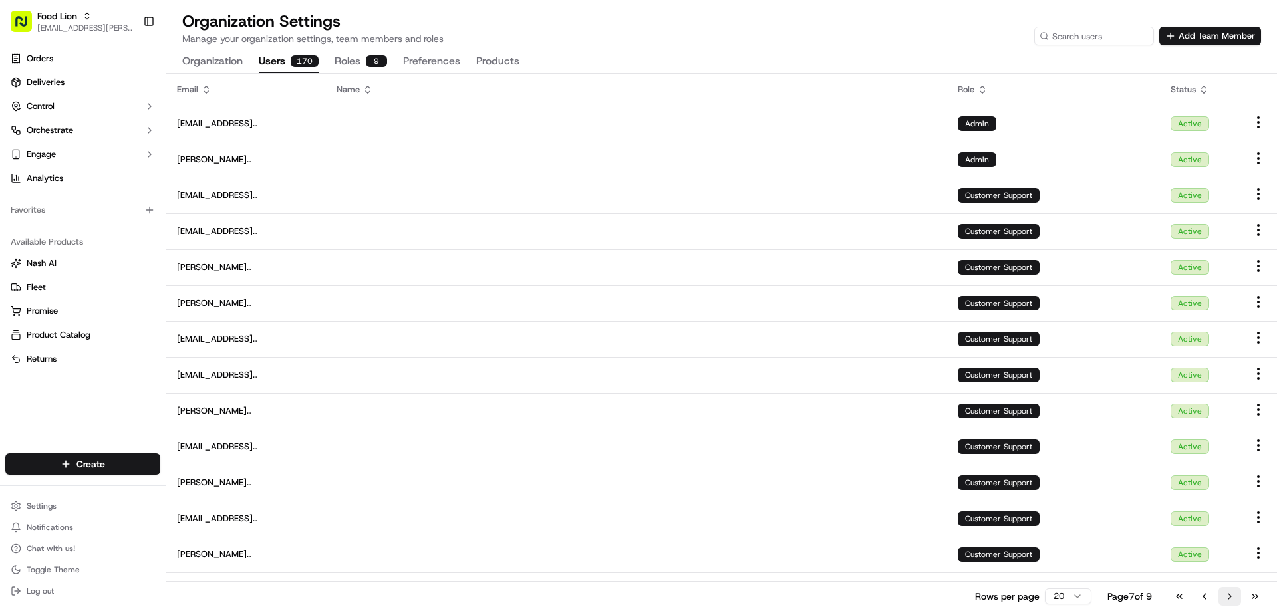
click at [1228, 600] on button "Go to next page" at bounding box center [1229, 596] width 23 height 19
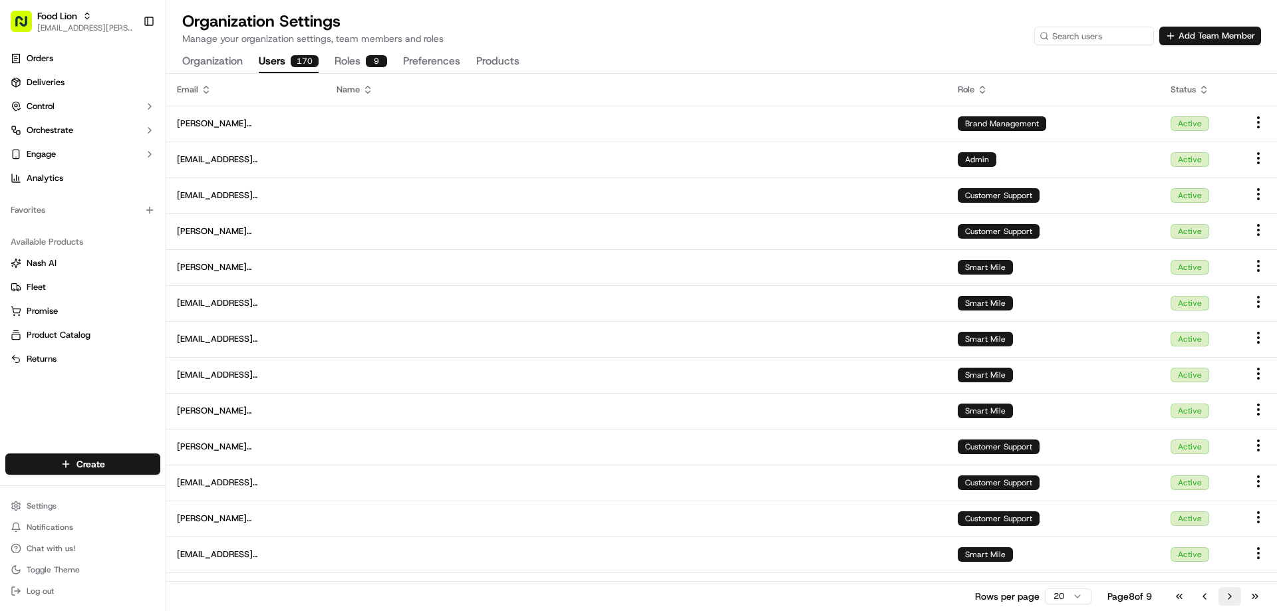
click at [1228, 600] on button "Go to next page" at bounding box center [1229, 596] width 23 height 19
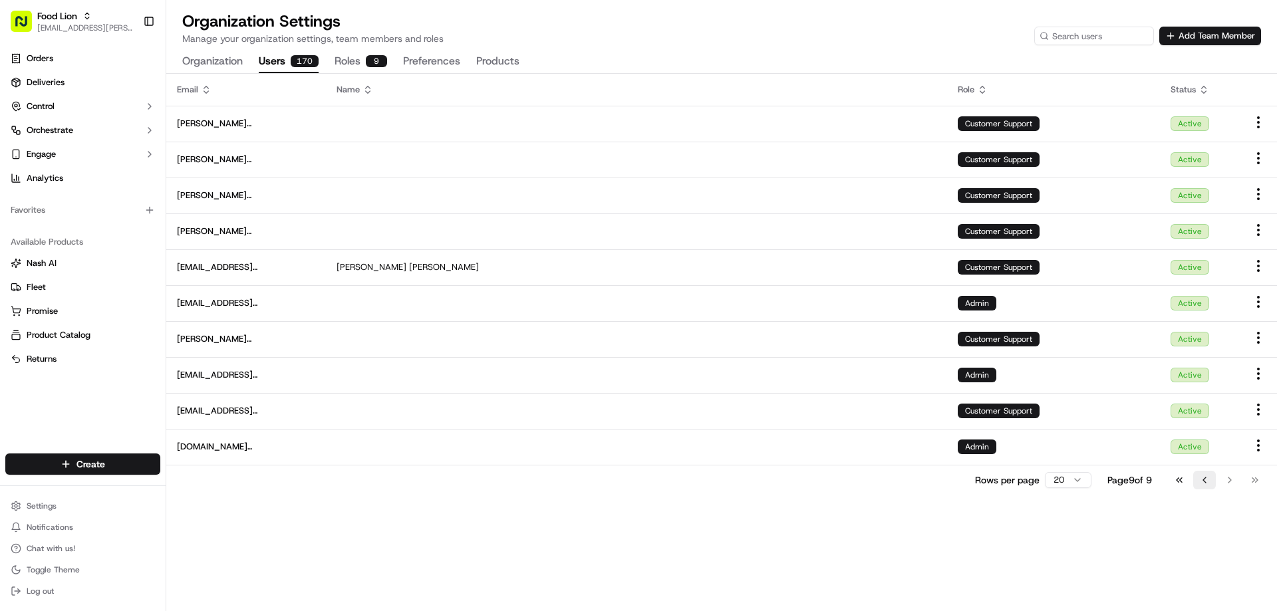
click at [1201, 481] on button "Go to previous page" at bounding box center [1204, 480] width 23 height 19
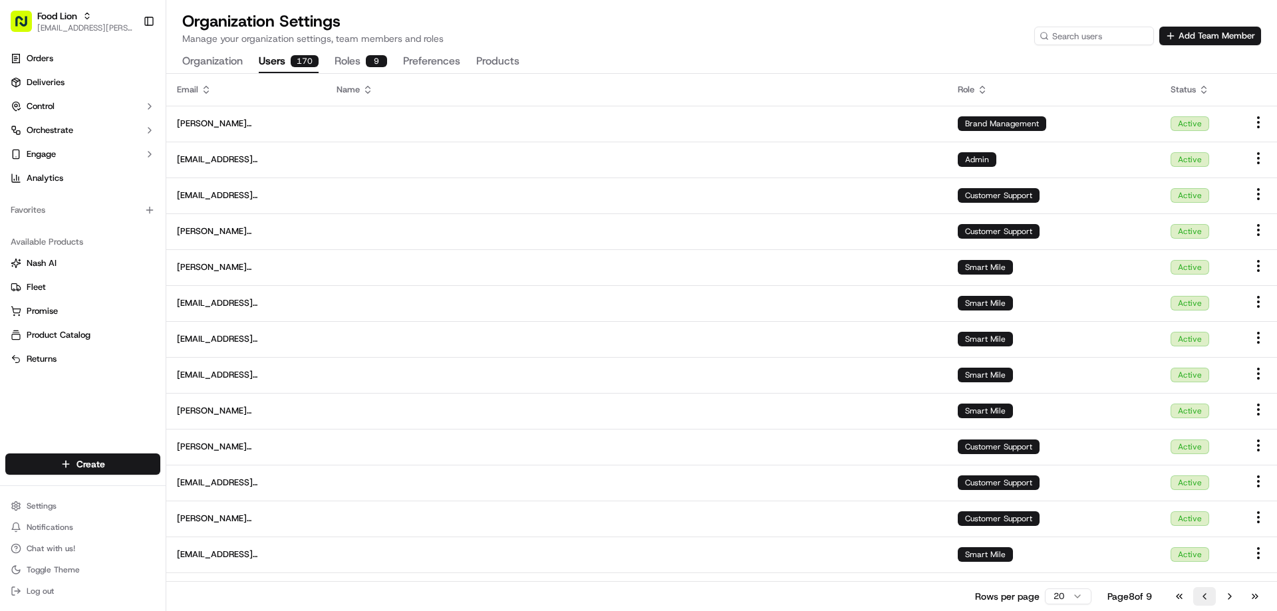
click at [1206, 597] on button "Go to previous page" at bounding box center [1204, 596] width 23 height 19
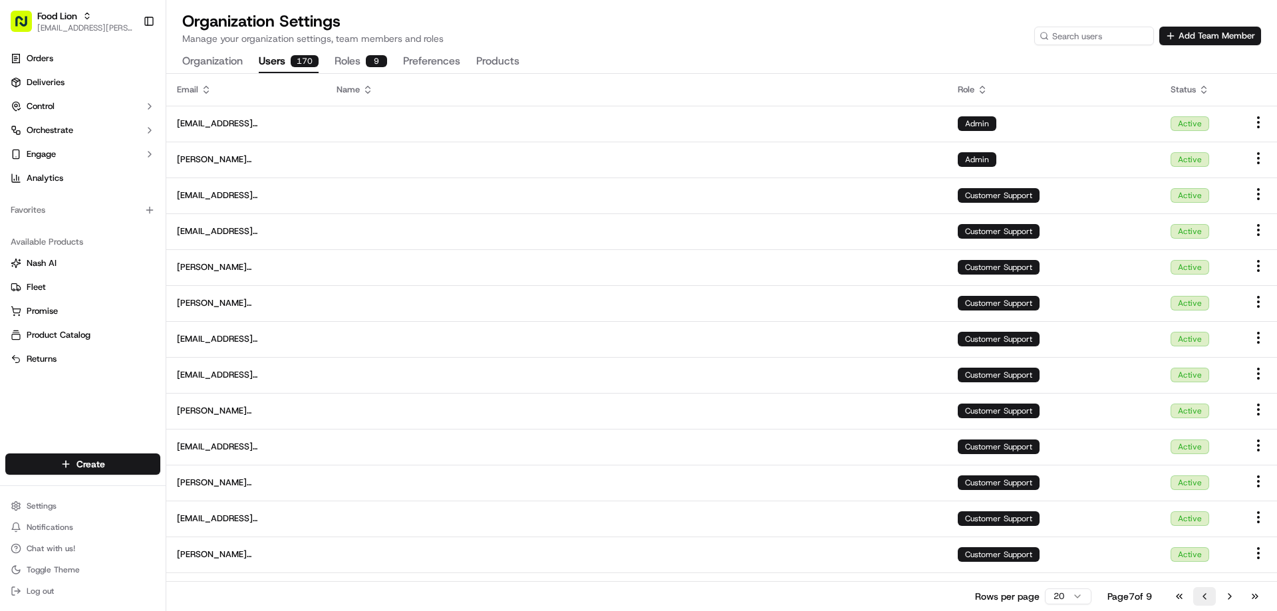
click at [1206, 597] on button "Go to previous page" at bounding box center [1204, 596] width 23 height 19
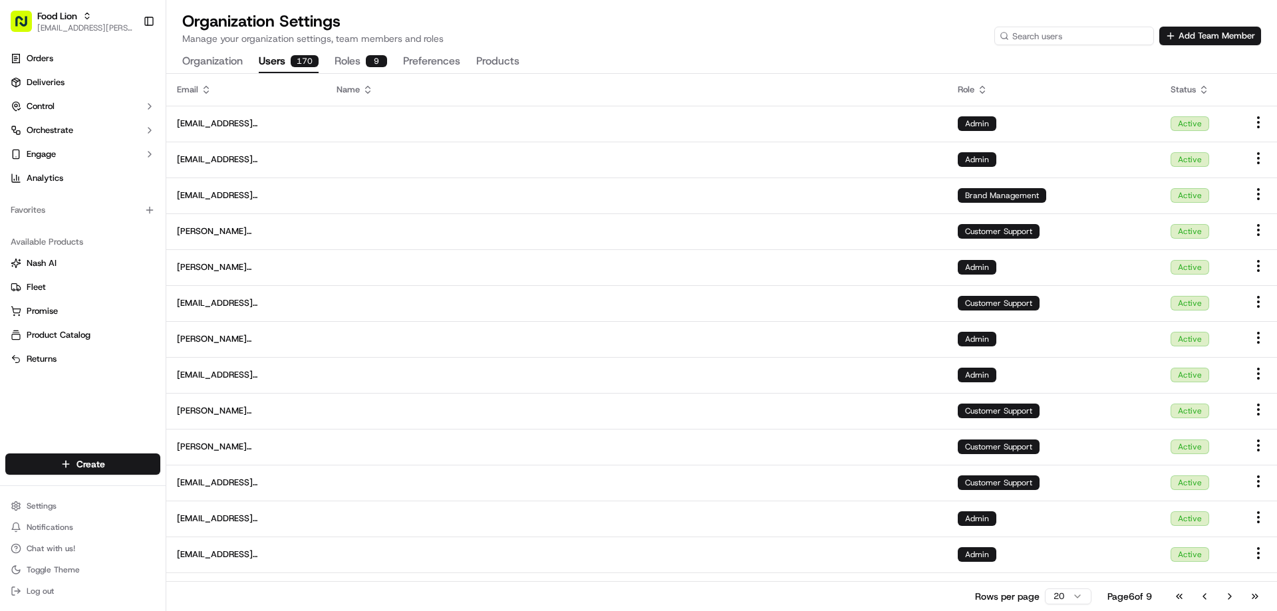
click at [1079, 40] on input at bounding box center [1074, 36] width 160 height 19
click at [48, 21] on span "Food Lion" at bounding box center [57, 15] width 40 height 13
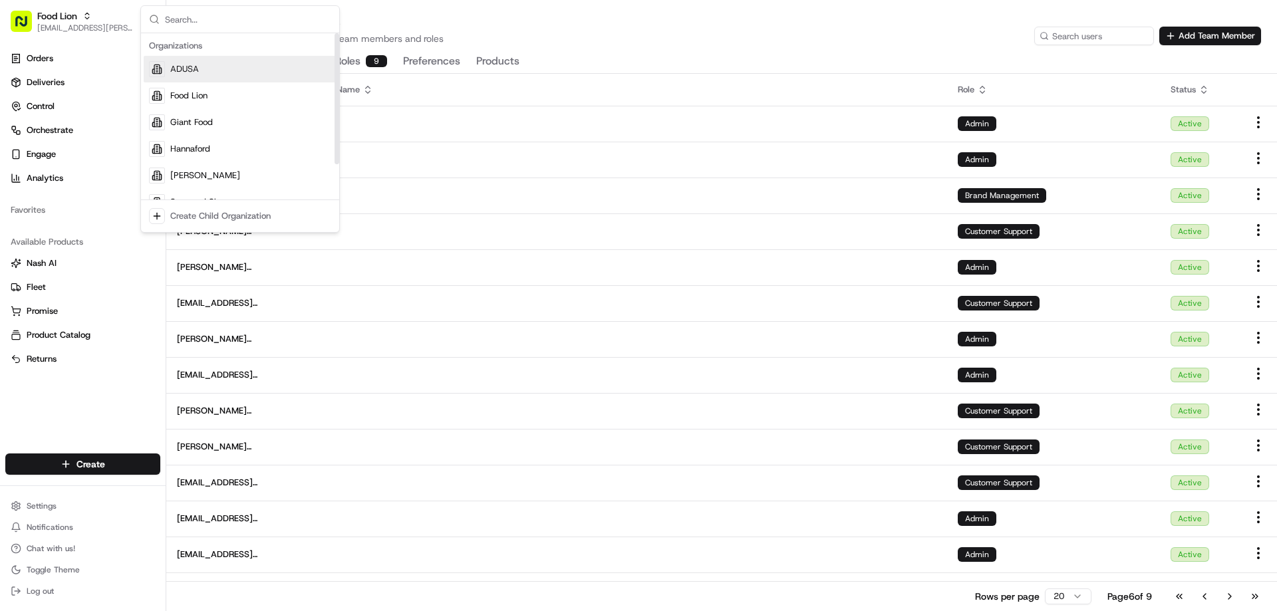
click at [188, 73] on span "ADUSA" at bounding box center [184, 69] width 29 height 12
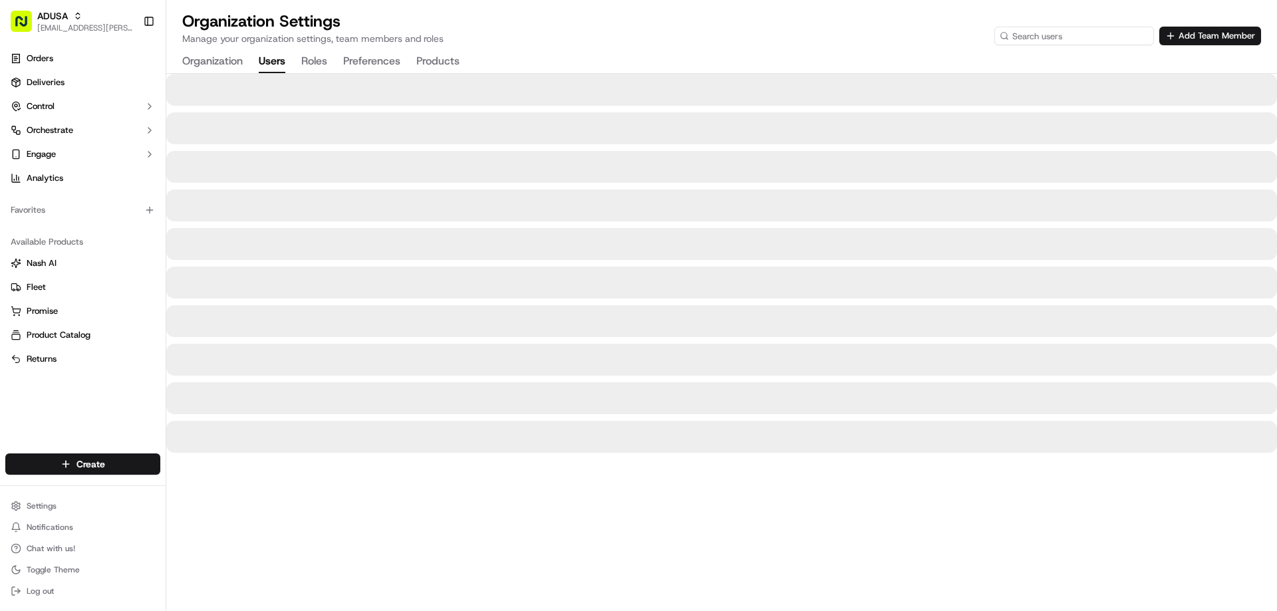
click at [1069, 38] on input at bounding box center [1074, 36] width 160 height 19
type input "s"
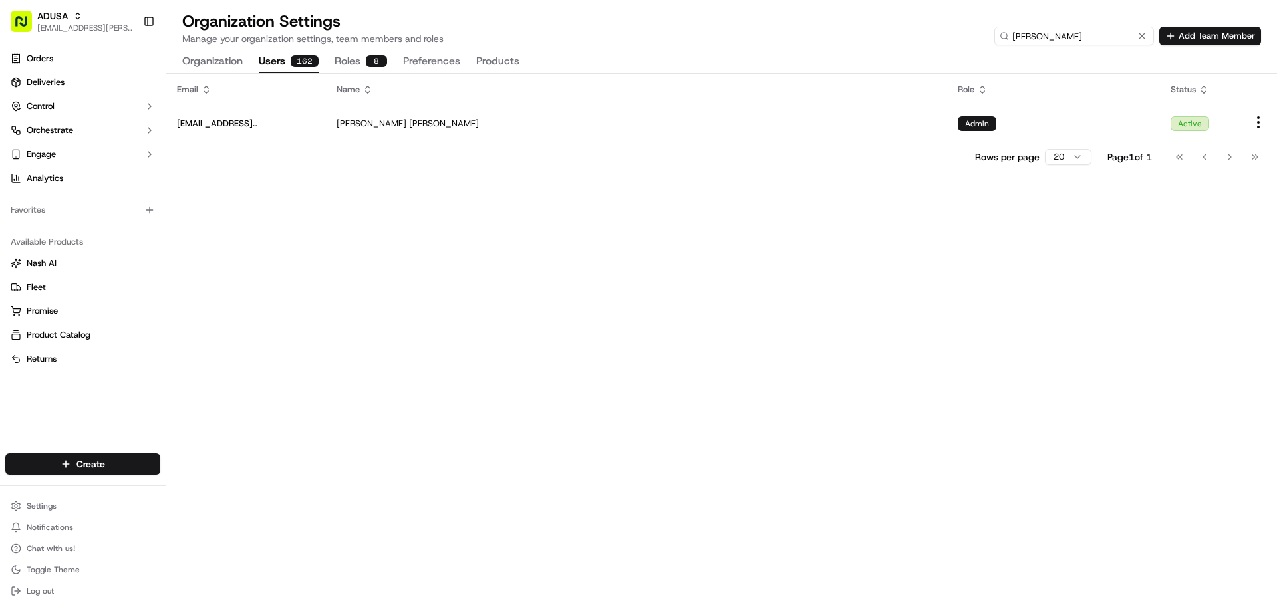
drag, startPoint x: 1075, startPoint y: 38, endPoint x: 975, endPoint y: 33, distance: 99.9
click at [975, 33] on div "Organization Settings Manage your organization settings, team members and roles…" at bounding box center [721, 28] width 1079 height 35
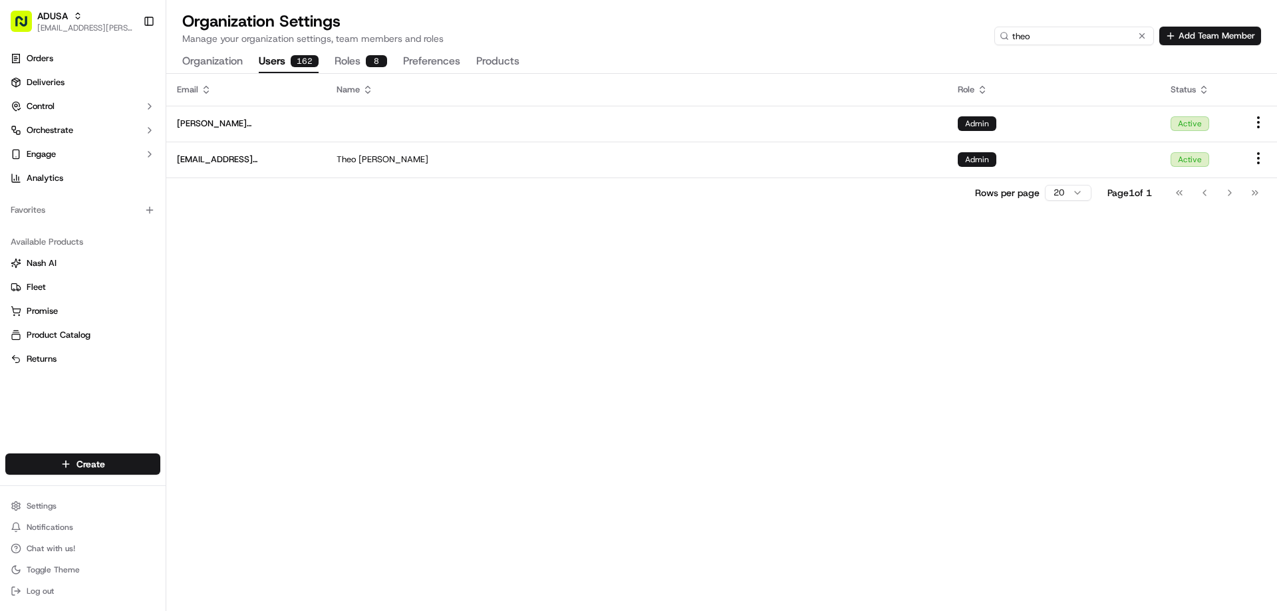
click at [1069, 33] on input "theo" at bounding box center [1074, 36] width 160 height 19
type input "t"
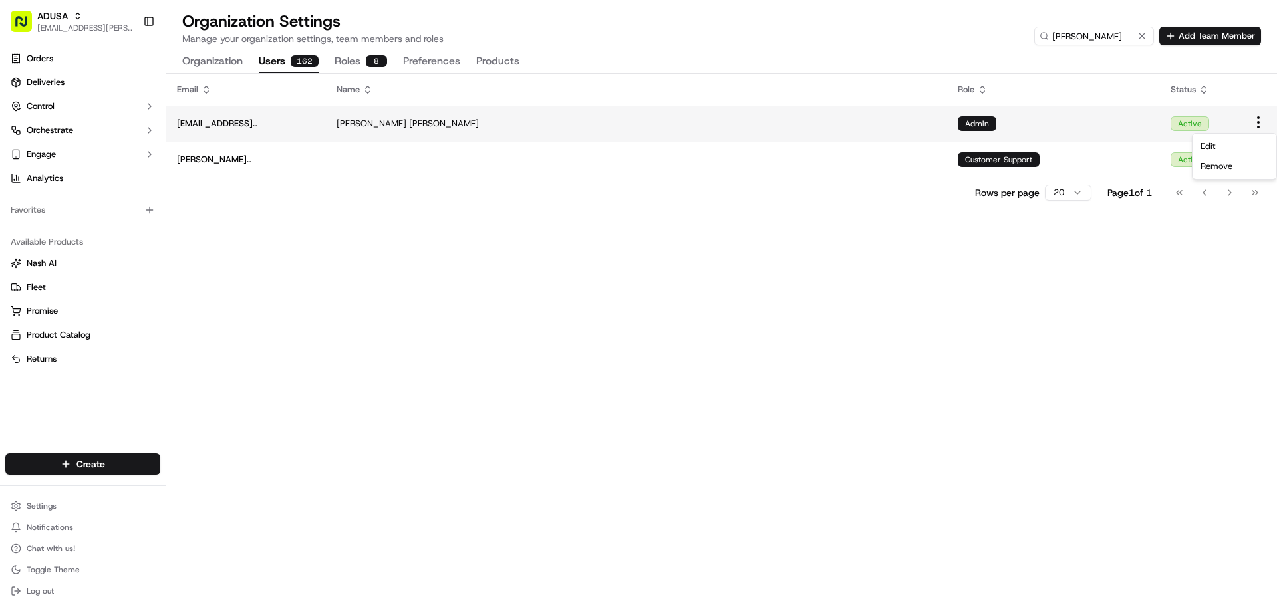
click at [1257, 117] on html "ADUSA leigh.barber@adusa.com Toggle Sidebar Orders Deliveries Control Orchestra…" at bounding box center [638, 305] width 1277 height 611
click at [926, 264] on html "ADUSA leigh.barber@adusa.com Toggle Sidebar Orders Deliveries Control Orchestra…" at bounding box center [638, 305] width 1277 height 611
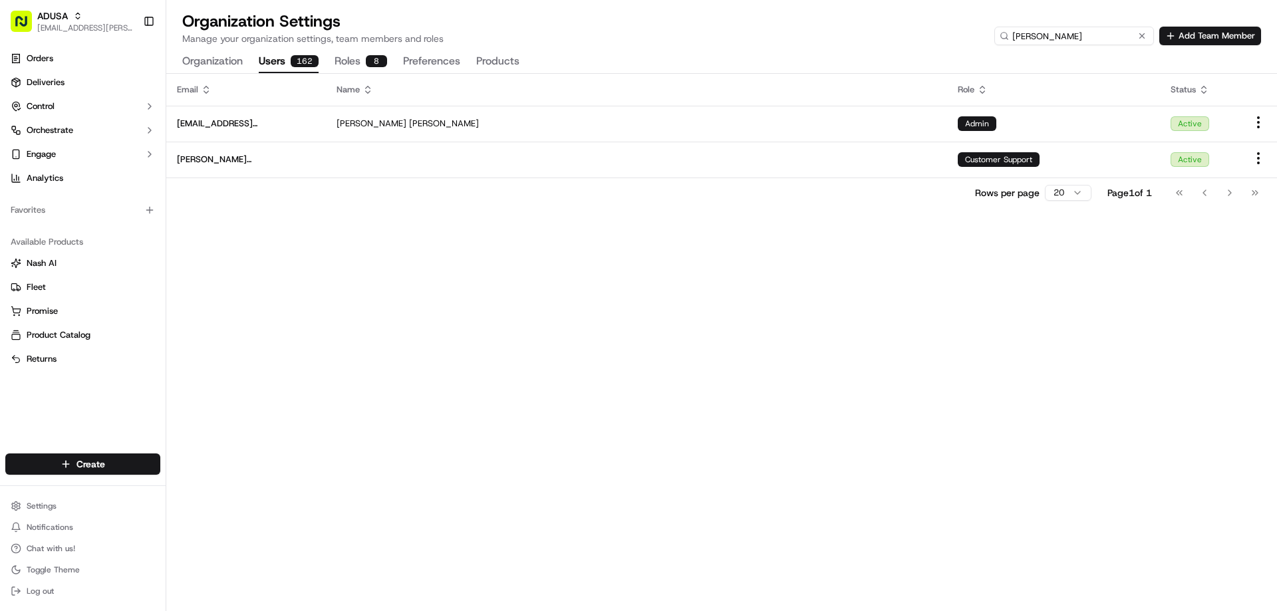
drag, startPoint x: 1106, startPoint y: 36, endPoint x: 942, endPoint y: 25, distance: 164.6
click at [942, 25] on div "Organization Settings Manage your organization settings, team members and roles…" at bounding box center [721, 28] width 1079 height 35
click at [808, 279] on div "Email Name Role Status theodora.rodman@adusa.com Admin Active nuttr7@us.royalah…" at bounding box center [721, 342] width 1111 height 537
click at [1077, 38] on input "theo" at bounding box center [1074, 36] width 160 height 19
drag, startPoint x: 1058, startPoint y: 43, endPoint x: 962, endPoint y: 48, distance: 96.6
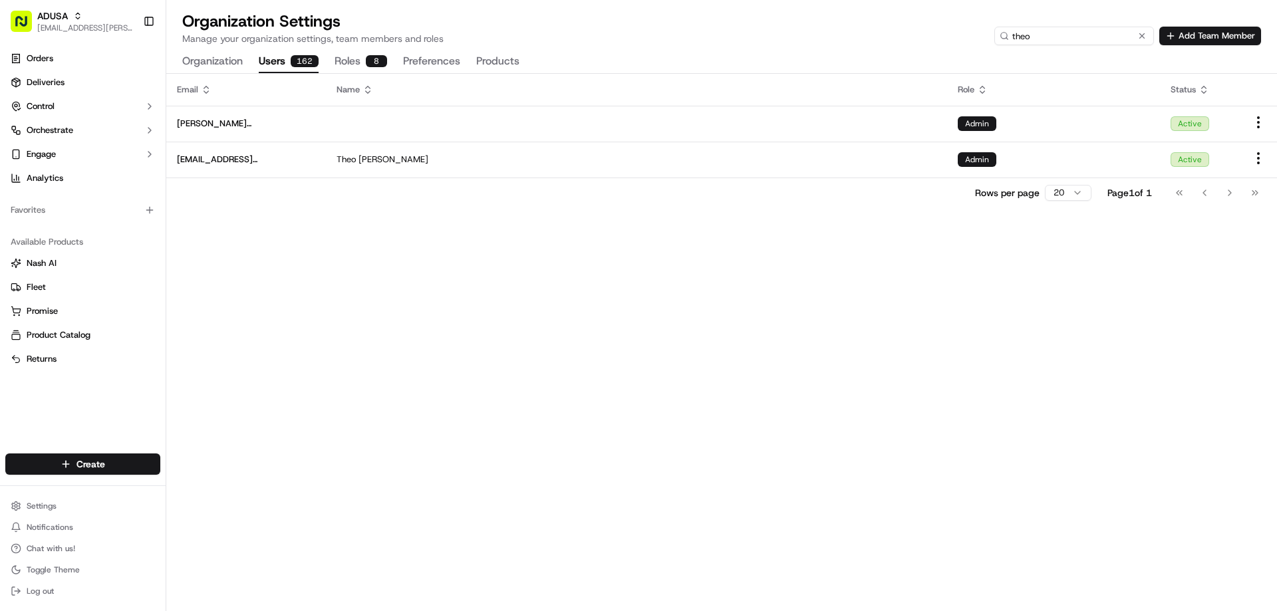
click at [962, 48] on div "Organization Settings Manage your organization settings, team members and roles…" at bounding box center [721, 42] width 1111 height 63
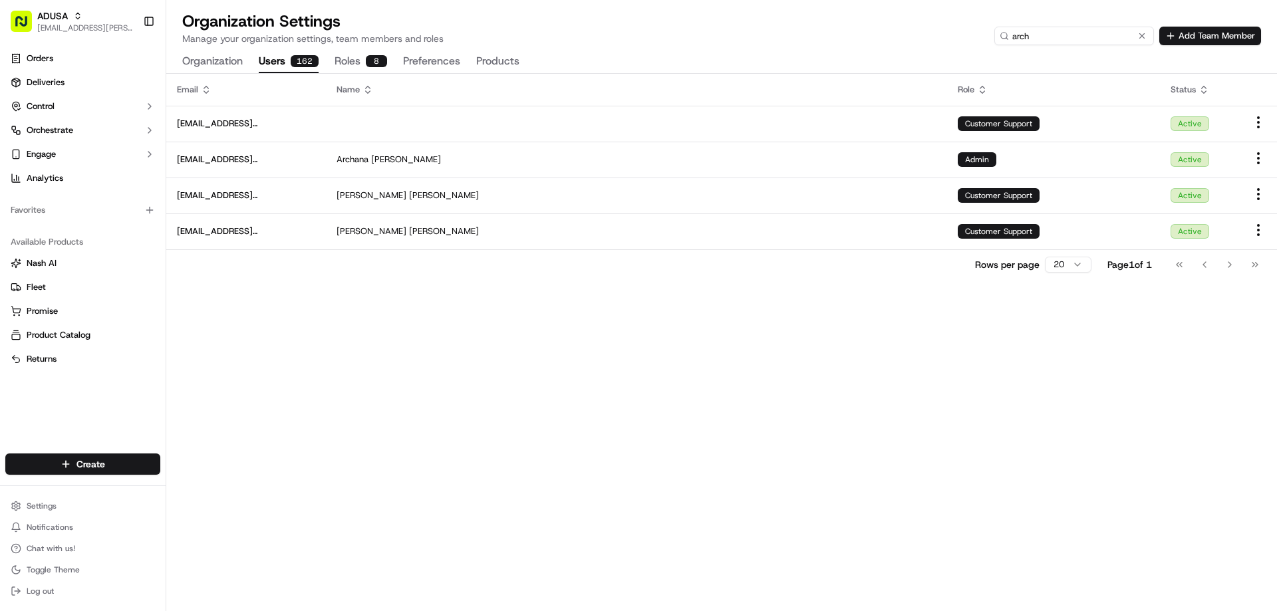
drag, startPoint x: 1055, startPoint y: 36, endPoint x: 916, endPoint y: 13, distance: 140.9
click at [916, 13] on div "Organization Settings Manage your organization settings, team members and roles…" at bounding box center [721, 28] width 1079 height 35
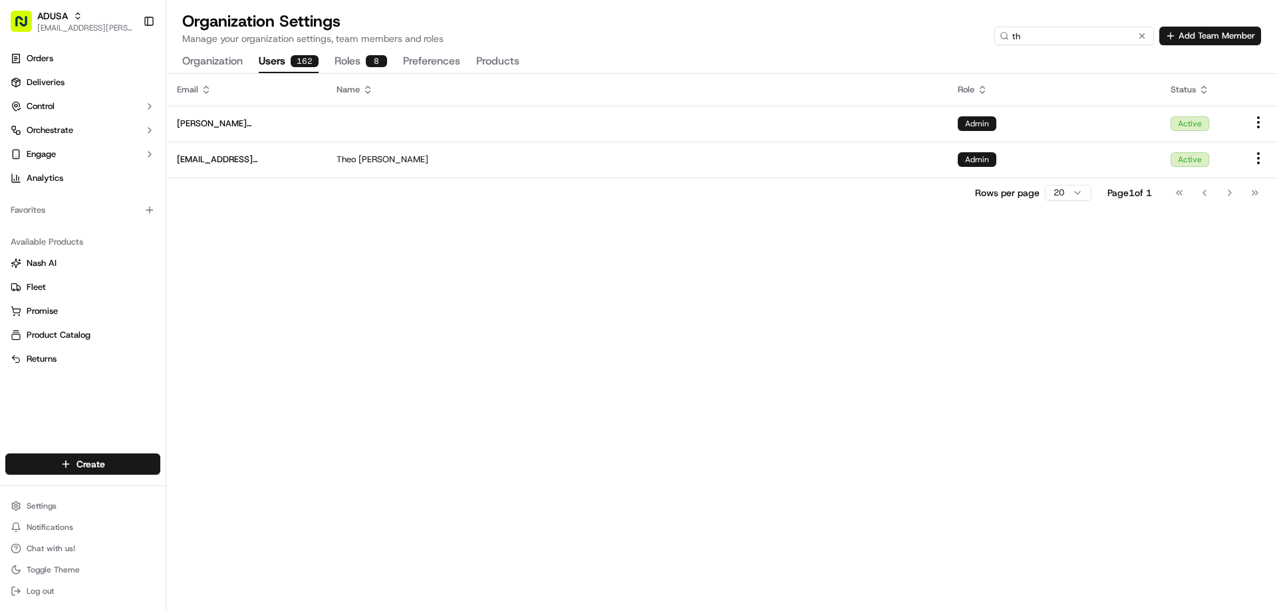
type input "t"
drag, startPoint x: 1043, startPoint y: 35, endPoint x: 950, endPoint y: 37, distance: 92.4
click at [950, 37] on div "Organization Settings Manage your organization settings, team members and roles…" at bounding box center [721, 28] width 1079 height 35
type input "l"
type input "t"
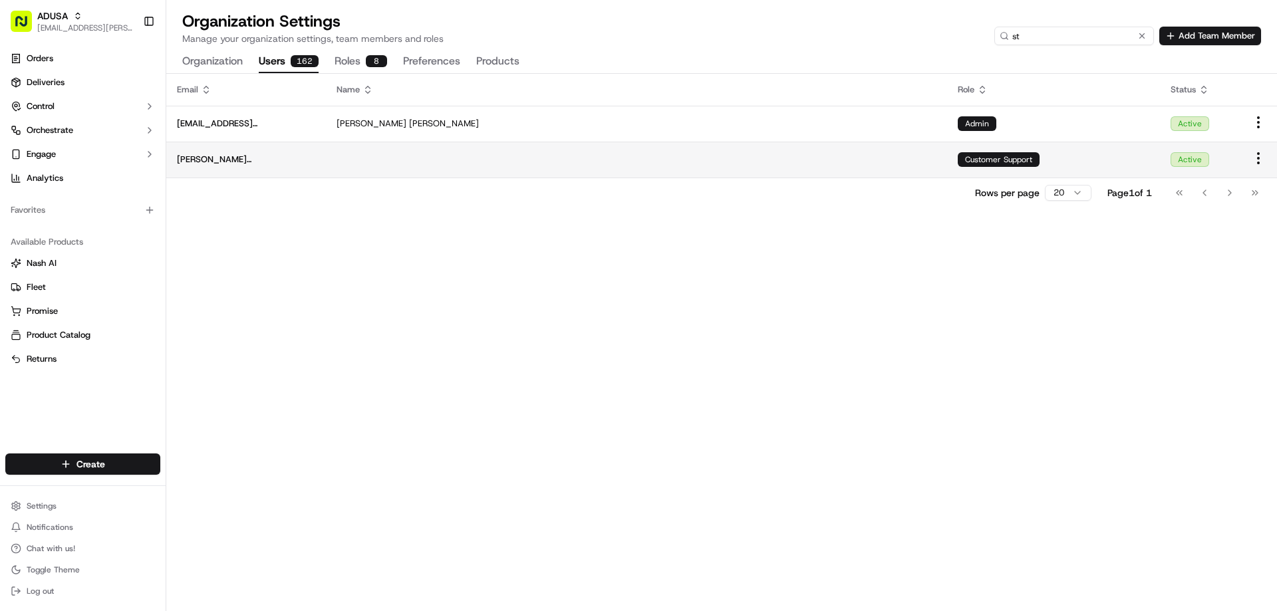
type input "s"
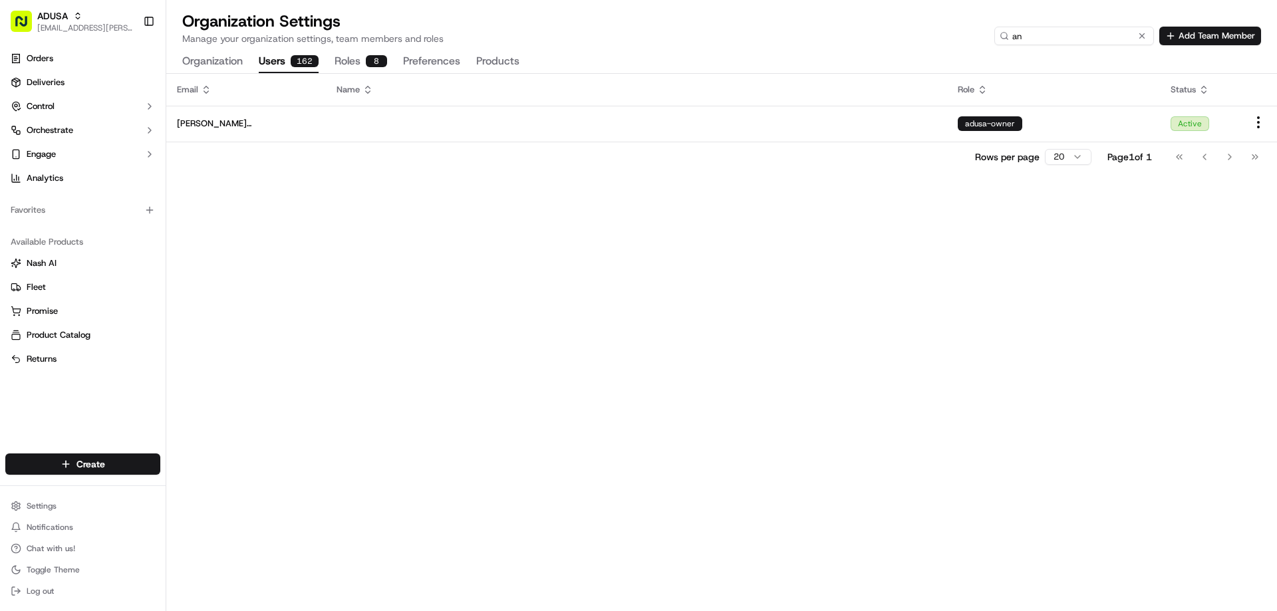
type input "a"
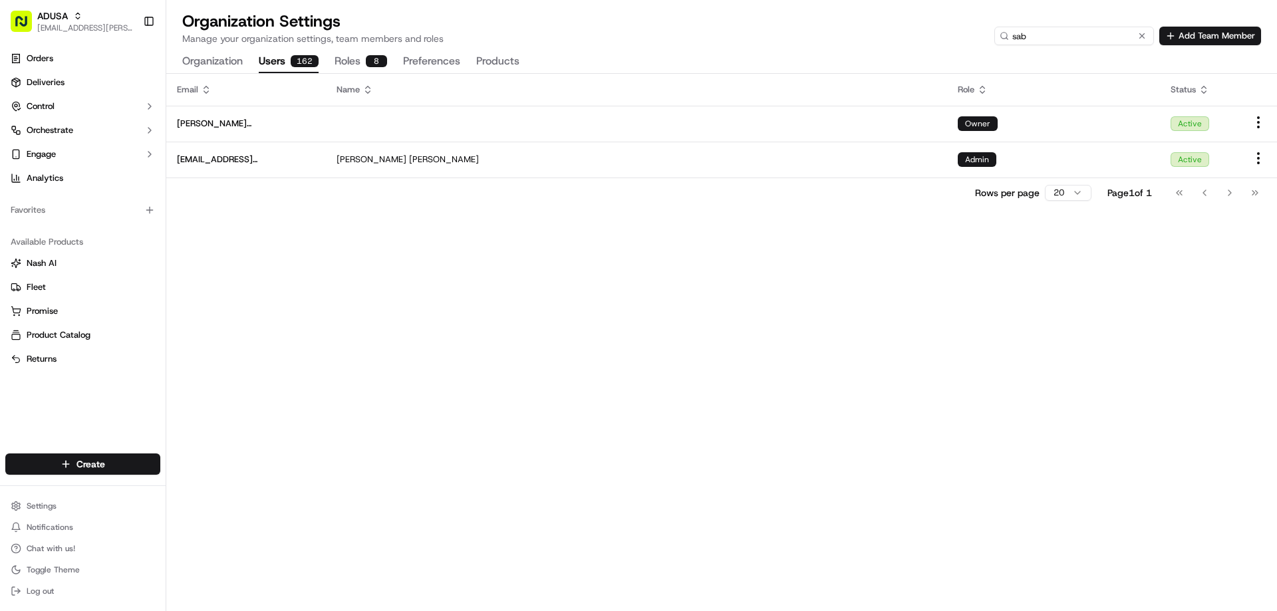
type input "sab"
